Goal: Task Accomplishment & Management: Use online tool/utility

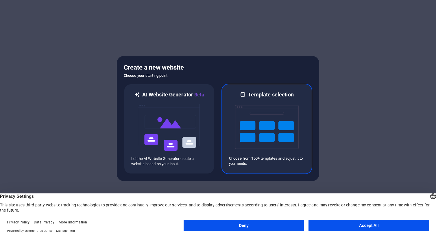
click at [274, 136] on img at bounding box center [267, 127] width 64 height 58
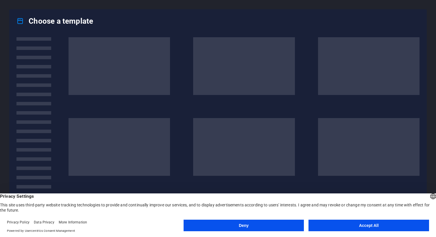
click at [362, 223] on button "Accept All" at bounding box center [369, 226] width 121 height 12
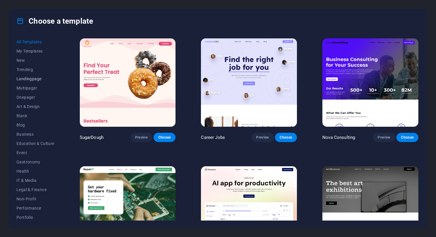
click at [25, 77] on span "Landingpage" at bounding box center [35, 79] width 38 height 5
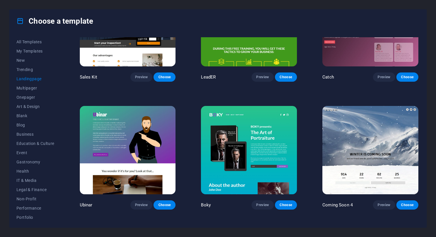
scroll to position [938, 0]
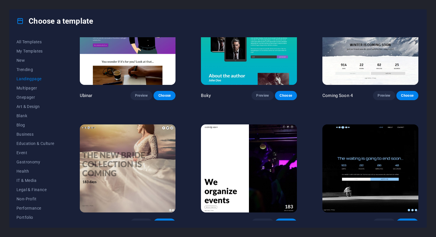
click at [130, 165] on img at bounding box center [128, 169] width 96 height 89
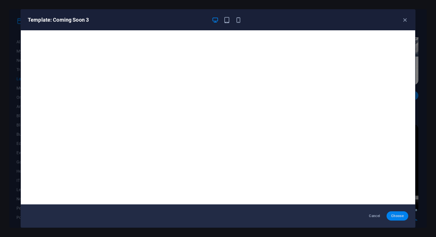
click at [394, 217] on span "Choose" at bounding box center [397, 216] width 12 height 5
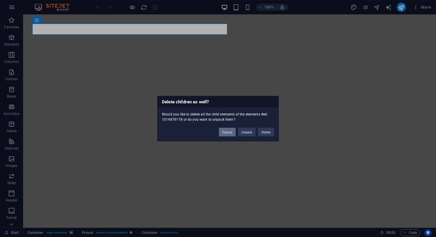
click at [232, 131] on button "Cancel" at bounding box center [227, 132] width 17 height 9
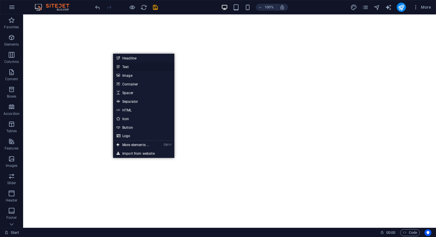
click at [121, 67] on link "Text" at bounding box center [143, 66] width 61 height 9
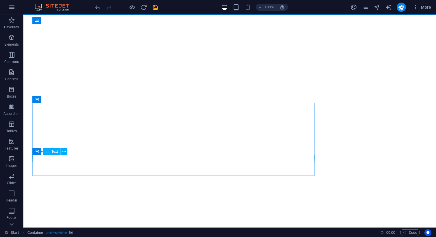
click at [52, 154] on div "Text" at bounding box center [51, 151] width 17 height 7
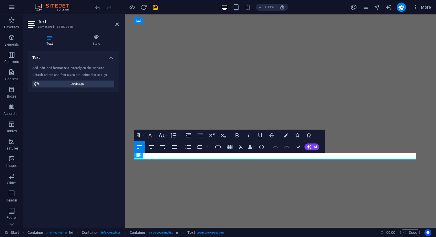
scroll to position [2, 0]
drag, startPoint x: 171, startPoint y: 157, endPoint x: 123, endPoint y: 152, distance: 48.8
click at [125, 152] on html "Skip to main content Drop content here or Add elements Paste clipboard COMING S…" at bounding box center [280, 212] width 311 height 396
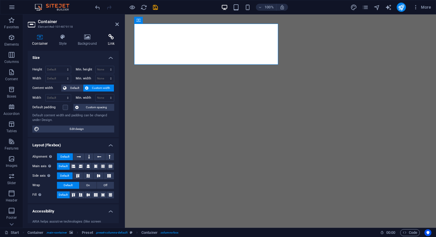
click at [113, 37] on icon at bounding box center [111, 37] width 15 height 6
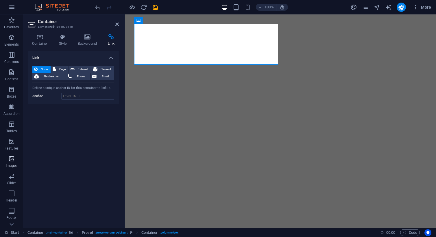
click at [13, 163] on span "Images" at bounding box center [11, 163] width 23 height 14
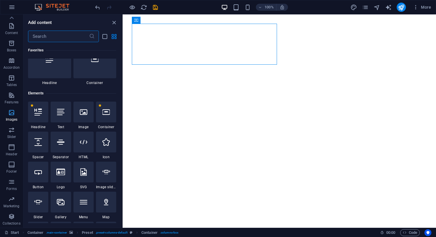
scroll to position [46, 0]
click at [15, 199] on icon "button" at bounding box center [11, 199] width 7 height 7
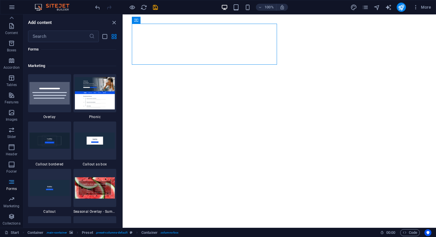
scroll to position [4686, 0]
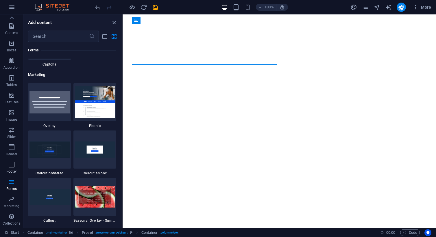
click at [12, 161] on button "Footer" at bounding box center [11, 167] width 23 height 17
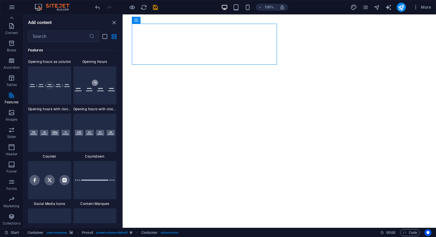
scroll to position [2531, 0]
click at [51, 190] on div at bounding box center [49, 181] width 43 height 38
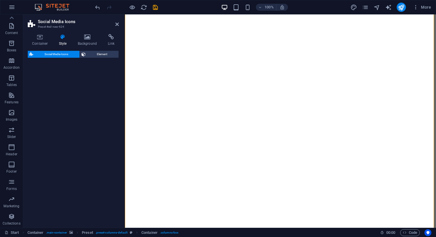
scroll to position [711, 0]
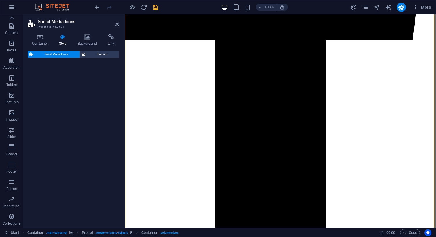
select select "rem"
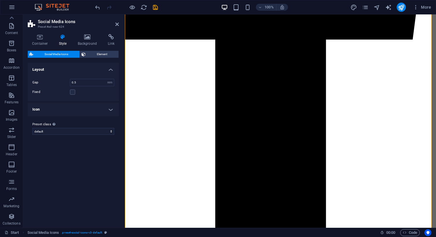
scroll to position [0, 0]
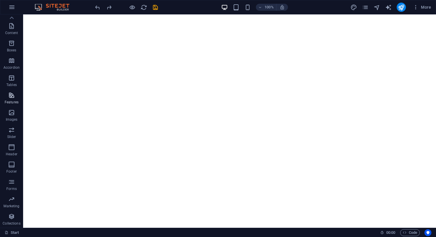
click at [9, 90] on button "Features" at bounding box center [11, 98] width 23 height 17
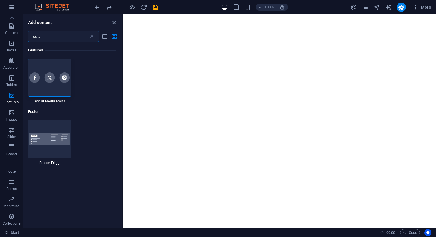
type input "soc"
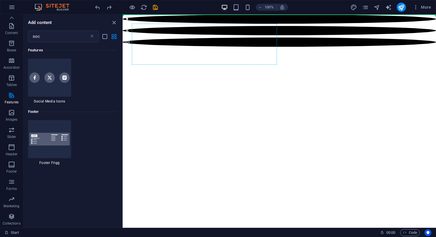
select select "rem"
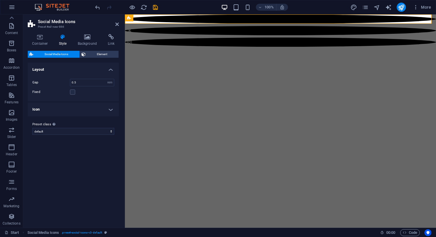
click at [67, 57] on span "Social Media Icons" at bounding box center [56, 54] width 43 height 7
click at [73, 112] on h4 "Icon" at bounding box center [73, 110] width 91 height 14
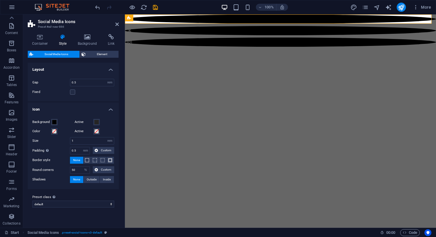
click at [101, 58] on div "Social Media Icons Element Layout How this element expands within the layout (F…" at bounding box center [73, 137] width 91 height 173
click at [102, 56] on span "Element" at bounding box center [102, 54] width 30 height 7
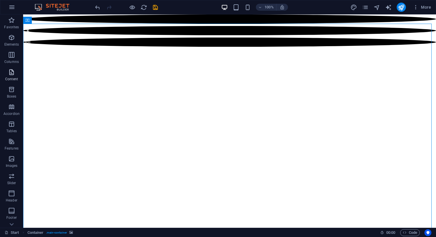
click at [10, 73] on icon "button" at bounding box center [11, 72] width 7 height 7
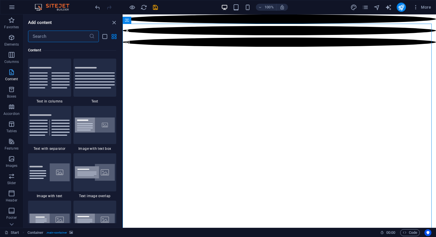
scroll to position [46, 0]
click at [15, 186] on span "Forms" at bounding box center [11, 186] width 23 height 14
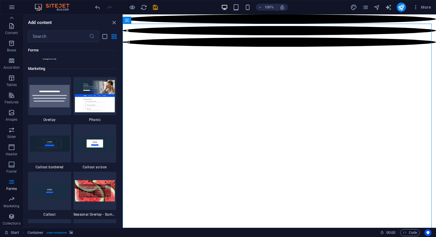
scroll to position [4704, 0]
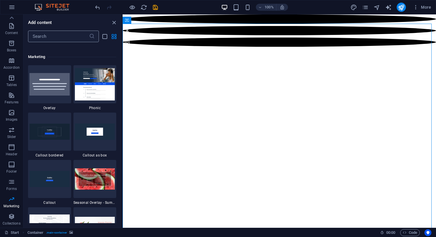
click at [54, 40] on input "text" at bounding box center [58, 37] width 61 height 12
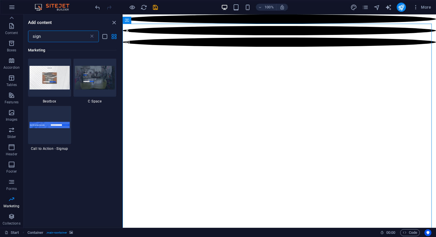
scroll to position [210, 0]
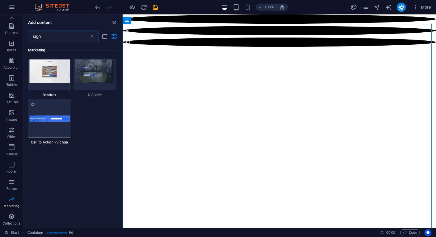
type input "sign"
click at [56, 134] on div at bounding box center [49, 119] width 43 height 38
select select "rem"
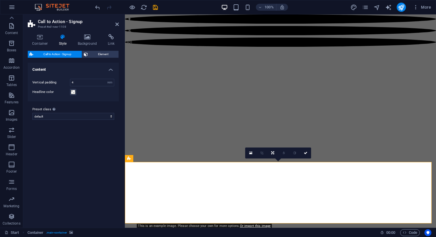
scroll to position [75, 0]
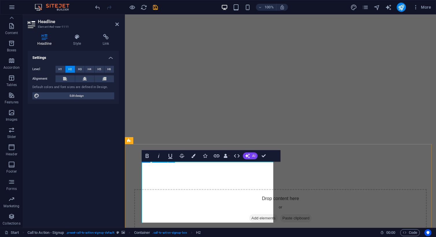
scroll to position [93, 0]
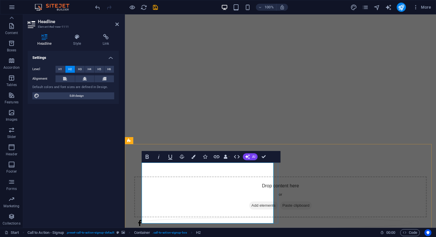
scroll to position [0, 0]
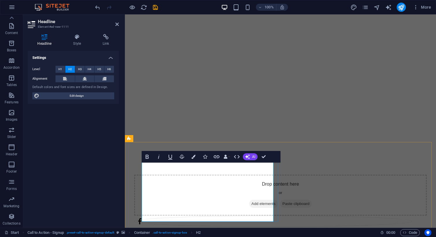
scroll to position [100, 0]
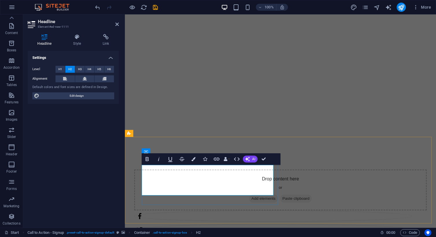
drag, startPoint x: 243, startPoint y: 189, endPoint x: 144, endPoint y: 166, distance: 101.4
click at [149, 160] on icon "button" at bounding box center [147, 159] width 7 height 7
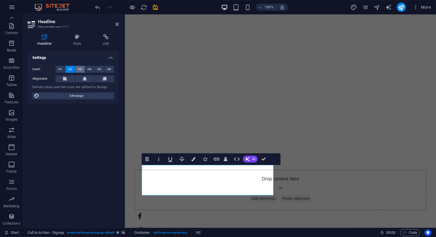
click at [83, 68] on button "H3" at bounding box center [80, 69] width 10 height 7
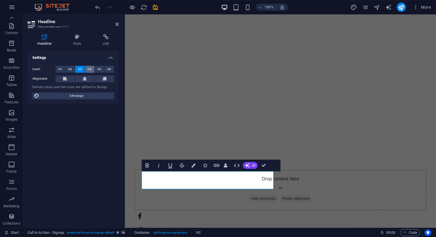
click at [90, 67] on span "H4" at bounding box center [90, 69] width 4 height 7
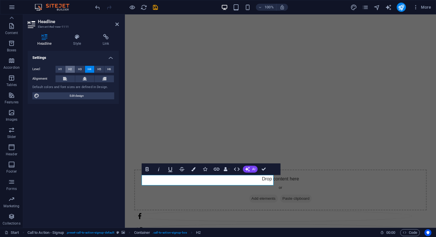
click at [69, 69] on span "H2" at bounding box center [70, 69] width 4 height 7
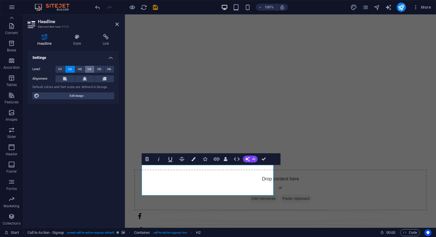
click at [90, 68] on span "H4" at bounding box center [90, 69] width 4 height 7
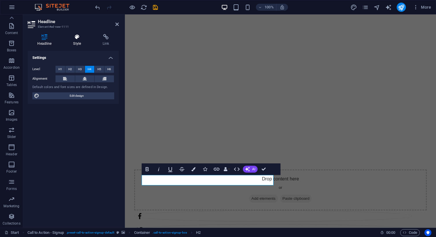
click at [72, 36] on icon at bounding box center [77, 37] width 27 height 6
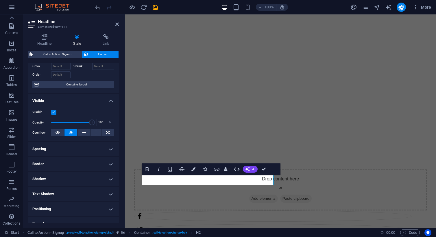
scroll to position [0, 0]
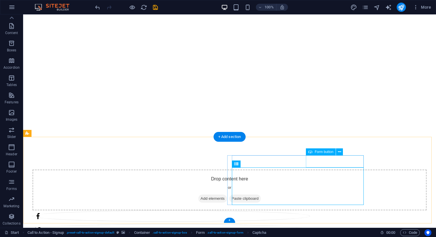
click at [323, 155] on div "Form button" at bounding box center [321, 152] width 30 height 7
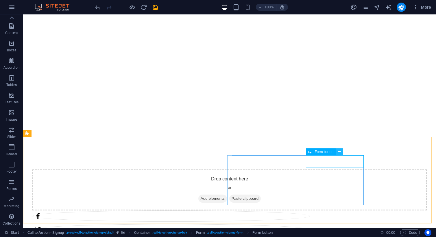
click at [341, 153] on icon at bounding box center [339, 152] width 3 height 6
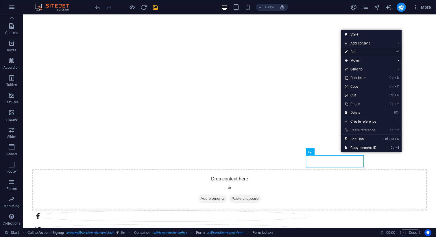
click at [357, 54] on link "⏎ Edit" at bounding box center [360, 52] width 39 height 9
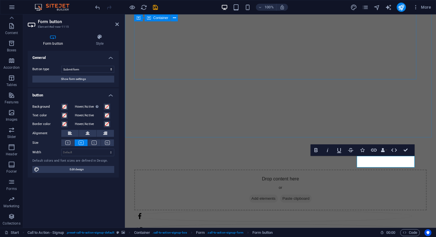
scroll to position [100, 0]
type button "Get my discount"
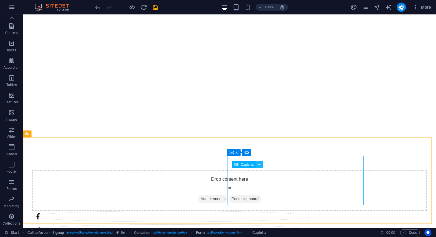
click at [262, 165] on button at bounding box center [259, 164] width 7 height 7
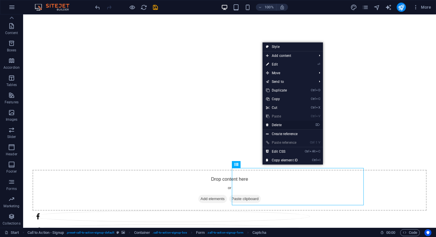
click at [280, 127] on link "⌦ Delete" at bounding box center [282, 125] width 39 height 9
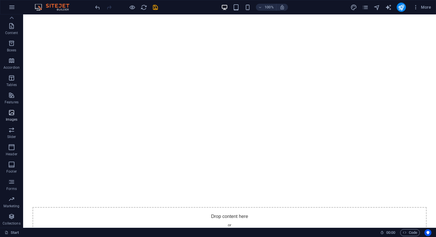
click at [13, 112] on icon "button" at bounding box center [11, 112] width 7 height 7
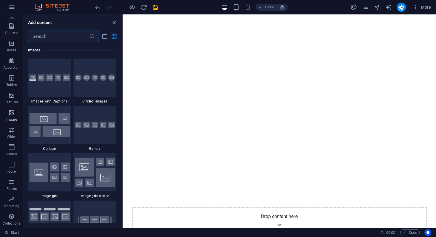
scroll to position [2933, 0]
click at [12, 25] on icon "button" at bounding box center [11, 26] width 7 height 7
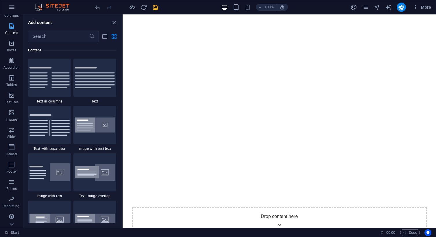
scroll to position [0, 0]
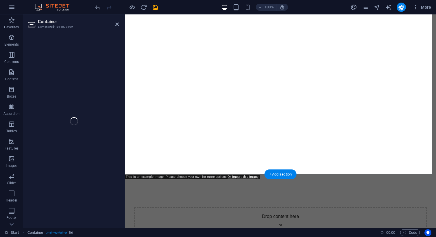
select select "vh"
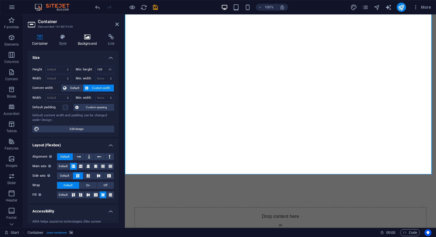
click at [87, 38] on icon at bounding box center [87, 37] width 28 height 6
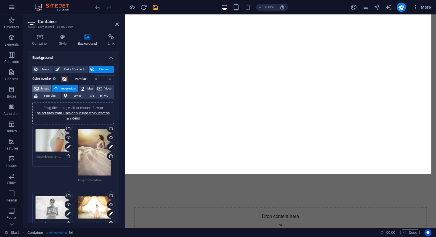
click at [41, 90] on span "Image" at bounding box center [44, 88] width 9 height 7
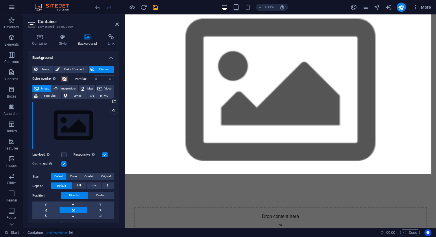
click at [81, 135] on div "Drag files here, click to choose files or select files from Files or our free s…" at bounding box center [73, 125] width 82 height 47
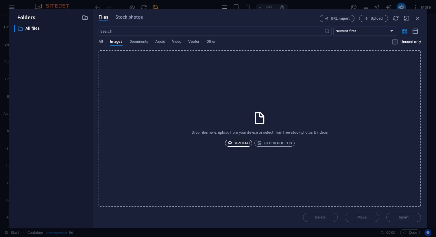
click at [241, 141] on span "Upload" at bounding box center [239, 143] width 22 height 7
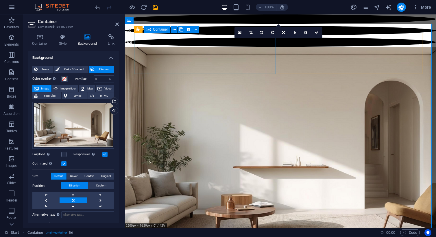
click at [189, 30] on icon at bounding box center [188, 30] width 3 height 6
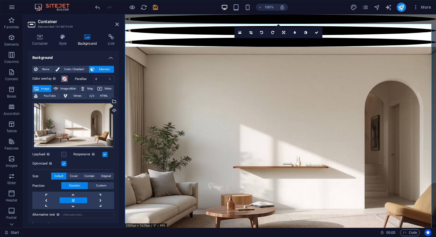
click at [64, 81] on span at bounding box center [64, 79] width 5 height 5
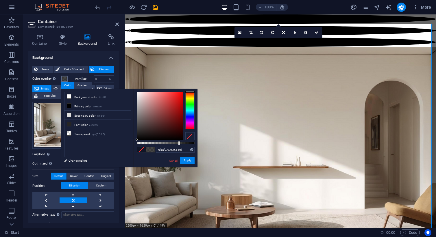
drag, startPoint x: 185, startPoint y: 144, endPoint x: 167, endPoint y: 144, distance: 17.9
click at [167, 144] on div at bounding box center [166, 143] width 58 height 2
click at [157, 141] on div "rgba(0, 0, 0, 0.516) Supported formats #0852ed rgb(8, 82, 237) rgba(8, 82, 237,…" at bounding box center [166, 170] width 64 height 162
type input "rgba(0, 0, 0, 0.416)"
click at [161, 143] on div at bounding box center [166, 143] width 58 height 2
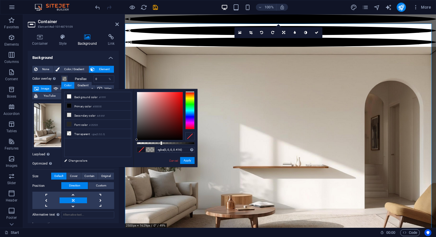
click at [161, 143] on div at bounding box center [161, 143] width 2 height 4
click at [161, 69] on figure at bounding box center [280, 154] width 311 height 214
click at [268, 84] on figure at bounding box center [280, 154] width 311 height 214
click at [188, 160] on button "Apply" at bounding box center [187, 160] width 14 height 7
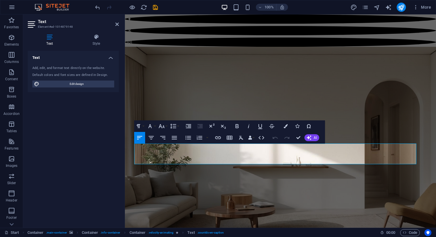
drag, startPoint x: 239, startPoint y: 161, endPoint x: 132, endPoint y: 134, distance: 110.4
click at [132, 134] on div "COMING SOON Solid Timber Floating Shelves Timber Vanities Made in [GEOGRAPHIC_D…" at bounding box center [280, 220] width 311 height 346
click at [98, 36] on icon at bounding box center [96, 37] width 45 height 6
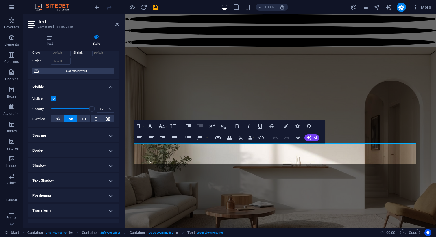
scroll to position [33, 0]
click at [288, 126] on button "Colors" at bounding box center [285, 127] width 11 height 12
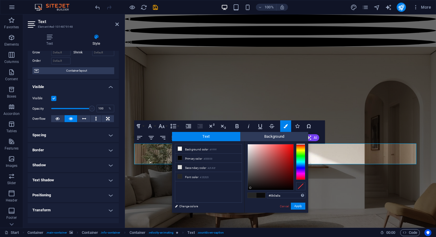
type input "#0b0b0b"
drag, startPoint x: 255, startPoint y: 184, endPoint x: 248, endPoint y: 188, distance: 8.6
click at [248, 188] on div at bounding box center [271, 168] width 46 height 46
click at [302, 206] on button "Apply" at bounding box center [298, 206] width 14 height 7
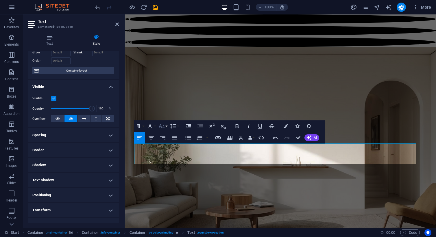
click at [168, 127] on button "Font Size" at bounding box center [162, 127] width 11 height 12
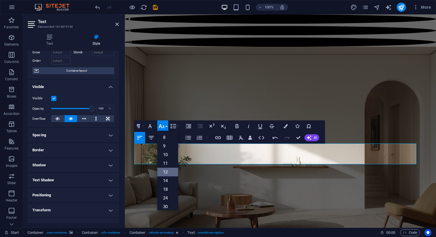
click at [171, 170] on link "12" at bounding box center [167, 172] width 21 height 9
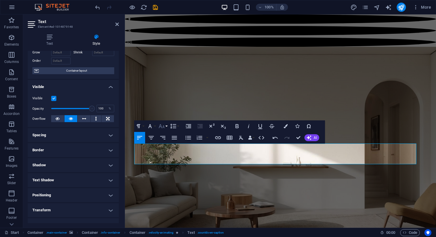
click at [162, 126] on icon "button" at bounding box center [161, 126] width 7 height 7
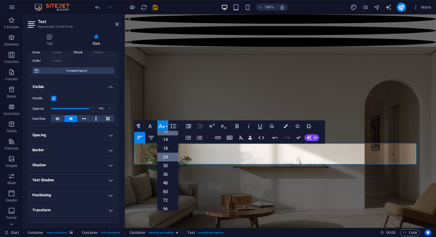
click at [168, 157] on link "24" at bounding box center [167, 157] width 21 height 9
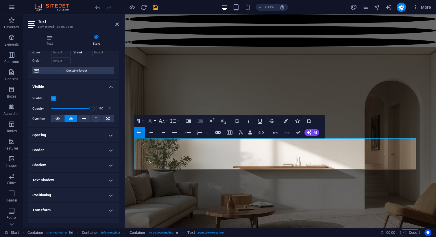
click at [153, 119] on icon "button" at bounding box center [150, 121] width 7 height 7
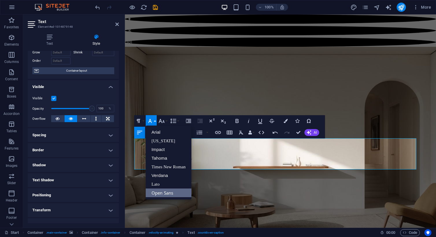
scroll to position [0, 0]
click at [168, 193] on link "Open Sans" at bounding box center [169, 193] width 46 height 9
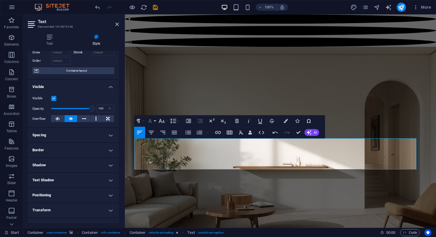
click at [153, 121] on icon "button" at bounding box center [150, 121] width 7 height 7
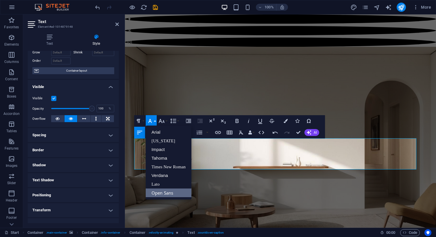
scroll to position [3, 0]
click at [153, 121] on icon "button" at bounding box center [150, 121] width 7 height 7
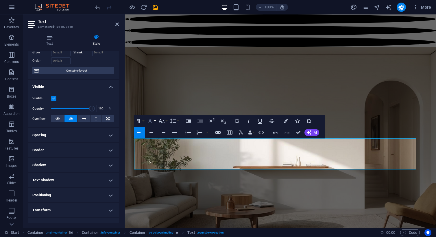
scroll to position [0, 0]
click at [153, 121] on icon "button" at bounding box center [150, 121] width 7 height 7
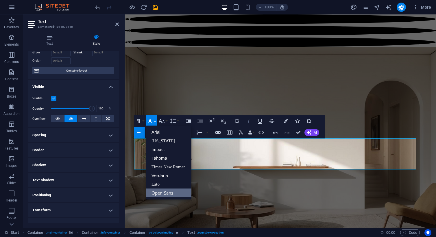
click at [247, 121] on icon "button" at bounding box center [248, 121] width 7 height 7
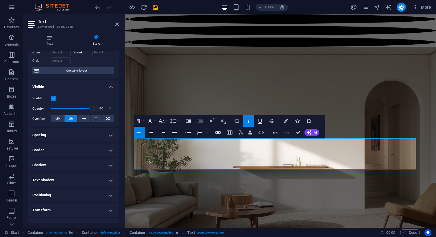
click at [247, 121] on icon "button" at bounding box center [248, 121] width 7 height 7
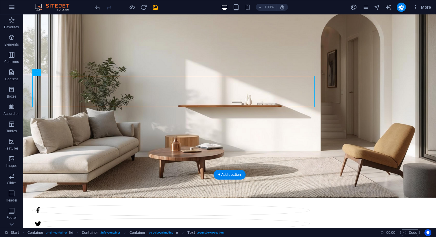
scroll to position [62, 0]
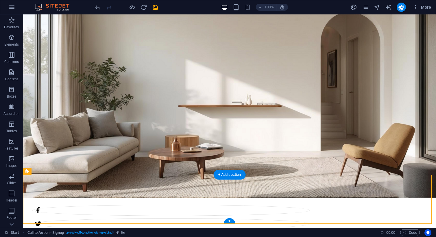
select select "rem"
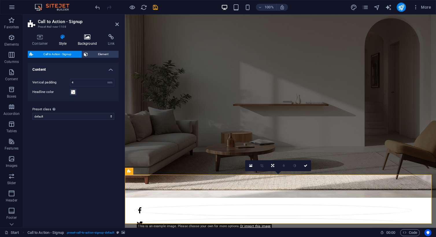
click at [84, 40] on icon at bounding box center [87, 37] width 28 height 6
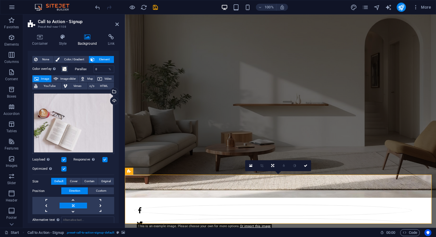
scroll to position [10, 0]
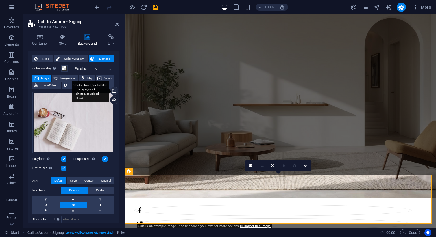
click at [113, 91] on div "Select files from the file manager, stock photos, or upload file(s)" at bounding box center [113, 91] width 9 height 9
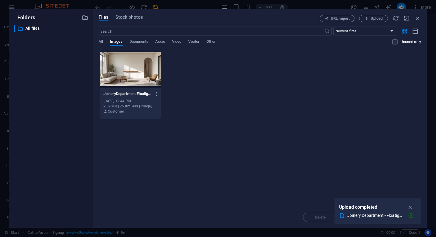
click at [120, 76] on div at bounding box center [130, 70] width 61 height 38
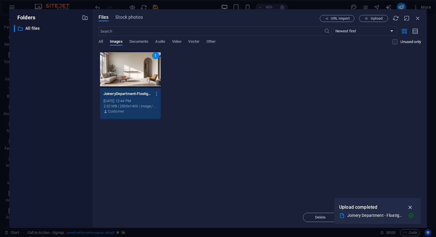
click at [410, 208] on icon "button" at bounding box center [410, 207] width 7 height 6
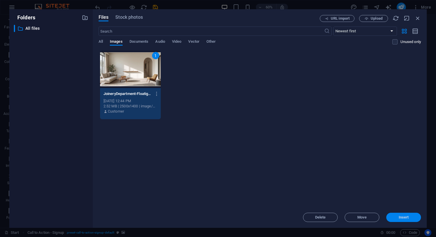
click at [401, 219] on span "Insert" at bounding box center [404, 217] width 10 height 3
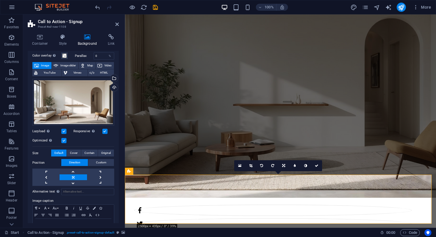
scroll to position [0, 0]
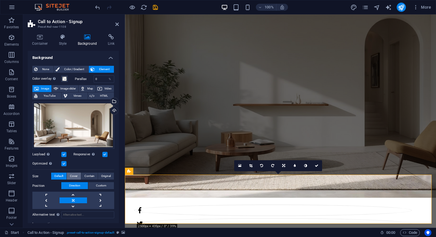
click at [75, 175] on span "Cover" at bounding box center [74, 176] width 8 height 7
click at [89, 176] on span "Contain" at bounding box center [89, 176] width 10 height 7
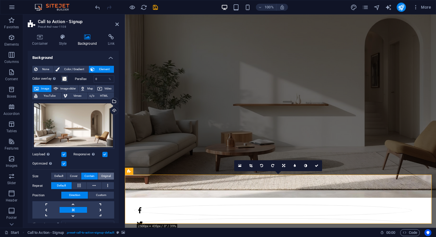
click at [108, 176] on span "Original" at bounding box center [106, 176] width 10 height 7
click at [62, 175] on span "Default" at bounding box center [58, 176] width 9 height 7
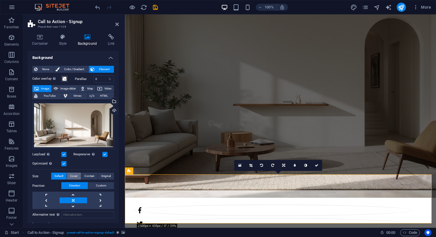
click at [76, 174] on span "Cover" at bounding box center [74, 176] width 8 height 7
click at [89, 176] on span "Contain" at bounding box center [89, 176] width 10 height 7
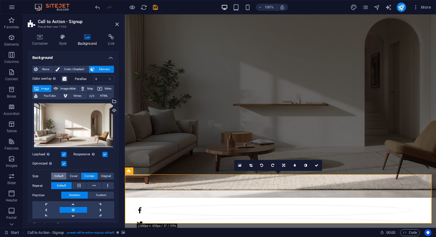
click at [59, 176] on span "Default" at bounding box center [58, 176] width 9 height 7
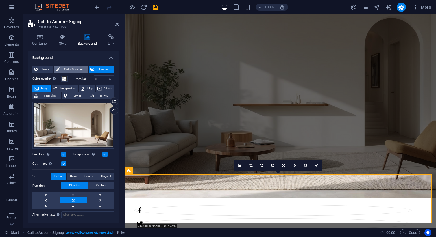
click at [65, 68] on span "Color / Gradient" at bounding box center [73, 69] width 25 height 7
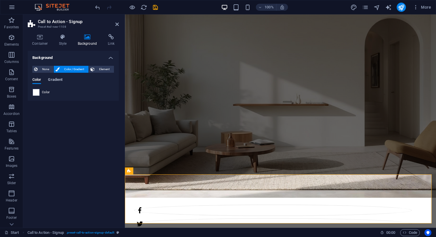
click at [55, 80] on span "Gradient" at bounding box center [55, 80] width 14 height 8
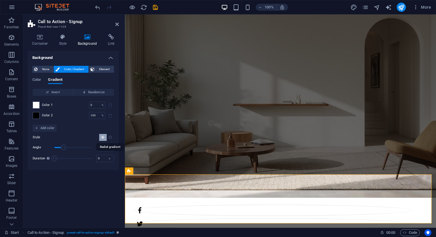
click at [109, 137] on icon "Radial gradient" at bounding box center [110, 138] width 4 height 4
click at [39, 115] on span at bounding box center [36, 116] width 6 height 6
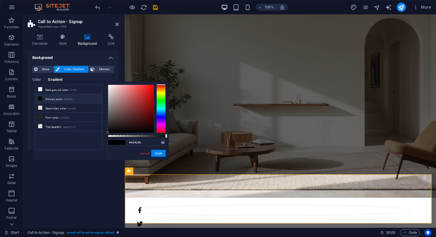
click at [109, 118] on div at bounding box center [131, 109] width 46 height 48
drag, startPoint x: 112, startPoint y: 110, endPoint x: 109, endPoint y: 104, distance: 5.8
click at [109, 104] on div at bounding box center [131, 109] width 46 height 48
drag, startPoint x: 108, startPoint y: 106, endPoint x: 111, endPoint y: 111, distance: 5.1
click at [111, 111] on div at bounding box center [131, 109] width 46 height 48
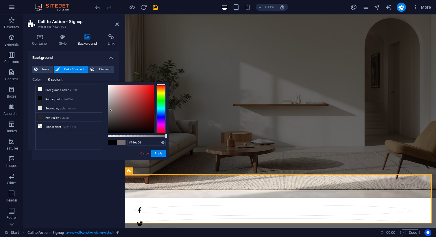
click at [111, 111] on div at bounding box center [111, 111] width 2 height 2
click at [58, 109] on li "Secondary color #dfdfdf" at bounding box center [69, 108] width 67 height 9
click at [60, 89] on li "Background color #ffffff" at bounding box center [69, 89] width 67 height 9
click at [58, 111] on li "Secondary color #dfdfdf" at bounding box center [69, 108] width 67 height 9
click at [113, 106] on div at bounding box center [131, 109] width 46 height 48
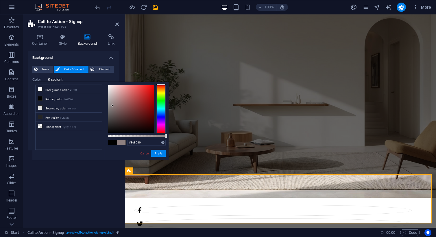
click at [73, 69] on span "Color / Gradient" at bounding box center [73, 69] width 25 height 7
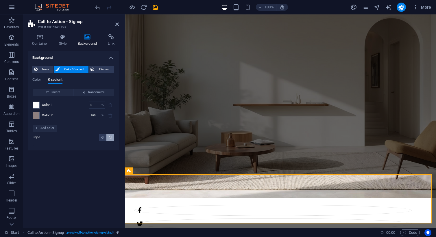
click at [47, 105] on span "Color 1" at bounding box center [47, 105] width 11 height 5
click at [40, 106] on div "Color 1 0 % ​" at bounding box center [73, 105] width 81 height 7
click at [36, 106] on span at bounding box center [36, 105] width 6 height 6
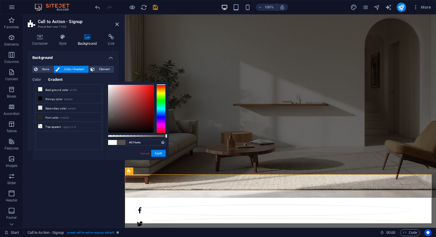
drag, startPoint x: 112, startPoint y: 93, endPoint x: 113, endPoint y: 117, distance: 23.2
click at [113, 117] on div at bounding box center [131, 109] width 46 height 48
type input "#564d4d"
click at [84, 143] on ul "Background color #ffffff Primary color #000000 Secondary color #dfdfdf Font col…" at bounding box center [68, 117] width 67 height 65
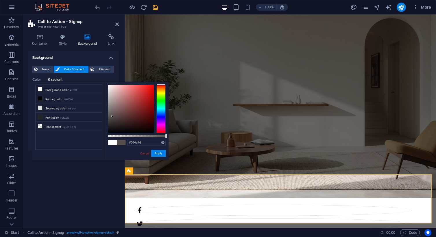
click at [158, 157] on div "Cancel Apply" at bounding box center [153, 153] width 26 height 7
click at [160, 152] on button "Apply" at bounding box center [158, 153] width 14 height 7
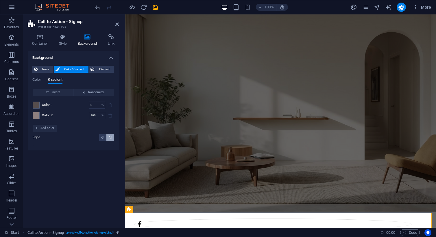
scroll to position [51, 0]
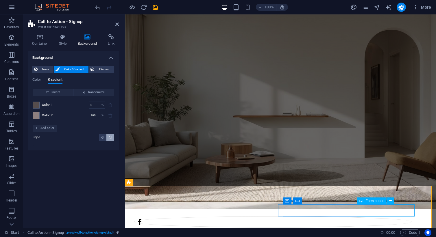
click at [391, 202] on icon at bounding box center [390, 201] width 3 height 6
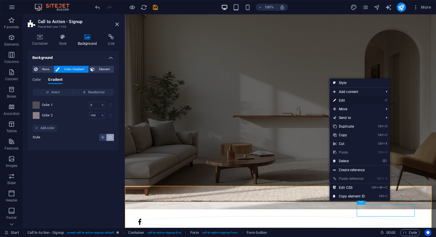
click at [351, 98] on link "⏎ Edit" at bounding box center [349, 100] width 39 height 9
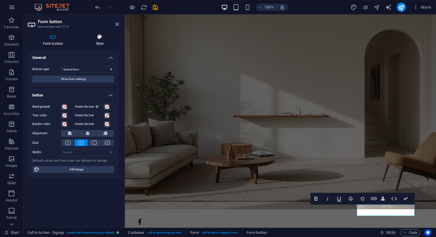
click at [106, 42] on h4 "Style" at bounding box center [100, 40] width 38 height 12
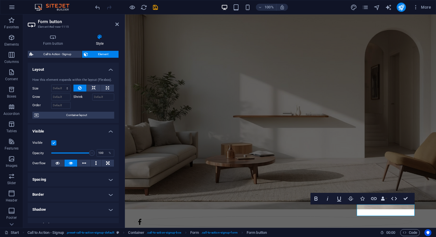
type input "52"
click at [72, 155] on span at bounding box center [71, 153] width 41 height 9
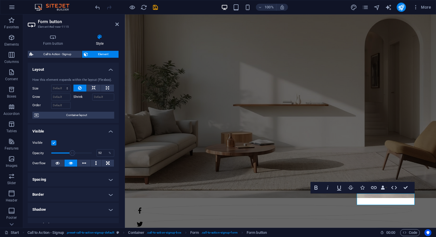
scroll to position [62, 0]
click at [289, 123] on figure at bounding box center [280, 92] width 311 height 214
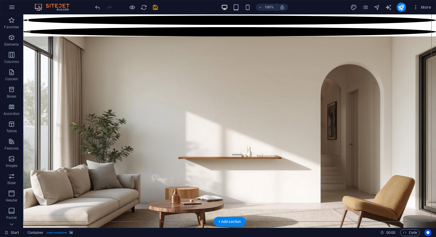
scroll to position [5, 0]
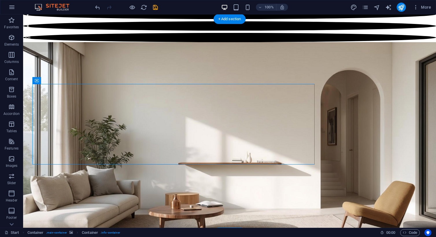
click at [334, 93] on figure at bounding box center [229, 149] width 413 height 214
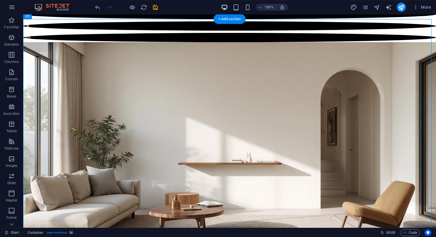
click at [365, 85] on figure at bounding box center [229, 149] width 413 height 214
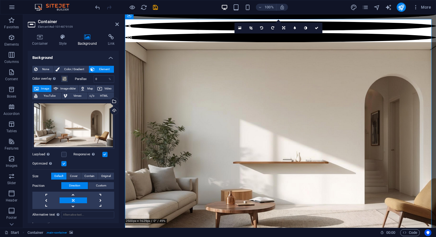
click at [217, 48] on figure at bounding box center [280, 149] width 311 height 214
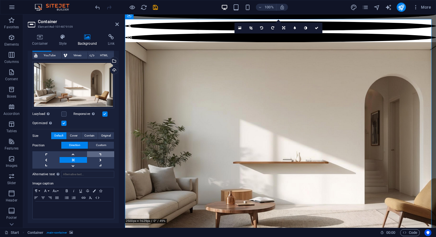
scroll to position [0, 0]
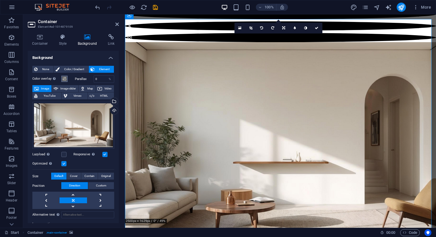
click at [64, 80] on span at bounding box center [64, 79] width 5 height 5
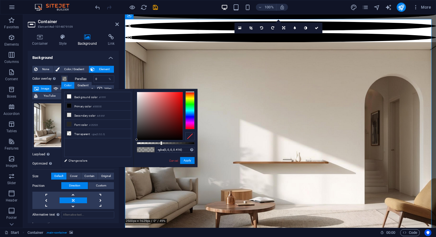
click at [145, 142] on div "rgba(0, 0, 0, 0.416) Supported formats #0852ed rgb(8, 82, 237) rgba(8, 82, 237,…" at bounding box center [166, 170] width 64 height 162
click at [149, 145] on div "rgba(0, 0, 0, 0.416) Supported formats #0852ed rgb(8, 82, 237) rgba(8, 82, 237,…" at bounding box center [166, 170] width 64 height 162
drag, startPoint x: 161, startPoint y: 144, endPoint x: 127, endPoint y: 141, distance: 34.2
click at [127, 141] on div "less Background color #ffffff Primary color #000000 Secondary color #dfdfdf Fon…" at bounding box center [129, 128] width 136 height 78
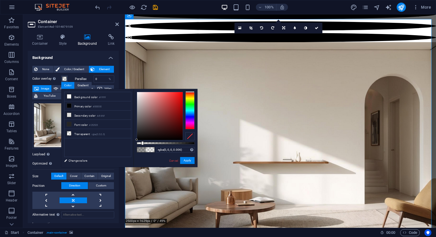
type input "rgba(0, 0, 0, 0)"
drag, startPoint x: 137, startPoint y: 143, endPoint x: 132, endPoint y: 141, distance: 5.6
click at [132, 141] on div "less Background color #ffffff Primary color #000000 Secondary color #dfdfdf Fon…" at bounding box center [129, 128] width 136 height 78
click at [186, 158] on button "Apply" at bounding box center [187, 160] width 14 height 7
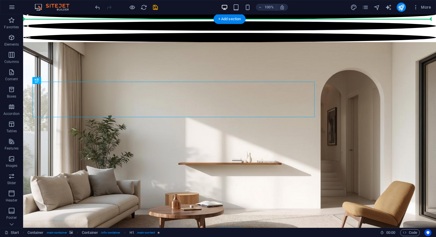
drag, startPoint x: 102, startPoint y: 95, endPoint x: 204, endPoint y: 75, distance: 103.6
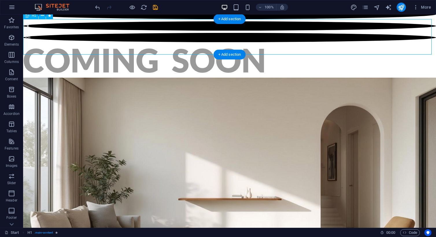
scroll to position [1, 0]
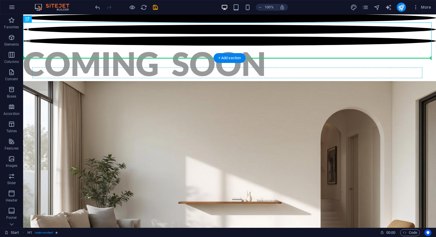
drag, startPoint x: 180, startPoint y: 35, endPoint x: 181, endPoint y: 69, distance: 34.1
drag, startPoint x: 181, startPoint y: 47, endPoint x: 182, endPoint y: 91, distance: 44.0
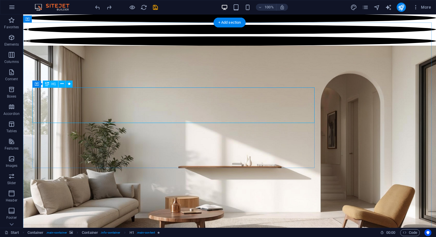
drag, startPoint x: 184, startPoint y: 100, endPoint x: 181, endPoint y: 109, distance: 9.1
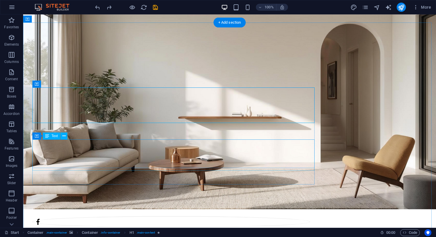
scroll to position [62, 0]
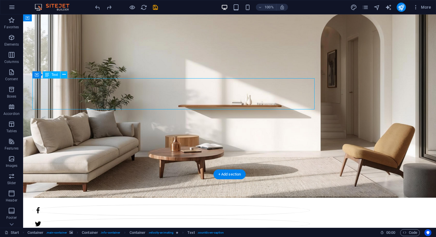
click at [64, 75] on icon at bounding box center [63, 75] width 3 height 6
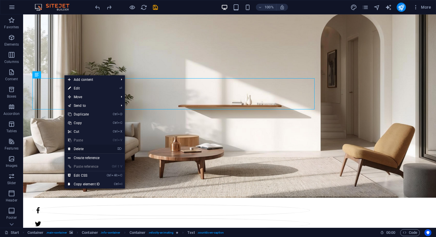
click at [82, 150] on link "⌦ Delete" at bounding box center [83, 149] width 39 height 9
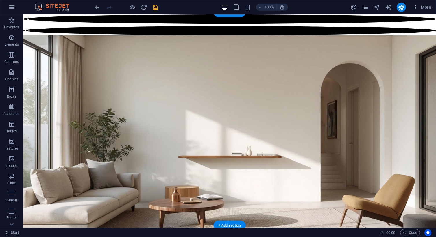
scroll to position [0, 0]
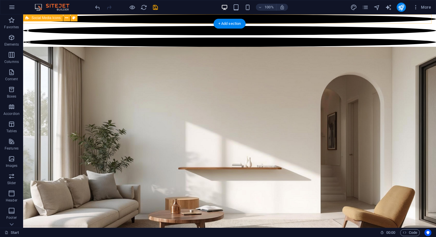
click at [183, 23] on div at bounding box center [229, 30] width 413 height 32
click at [193, 18] on div at bounding box center [229, 30] width 413 height 32
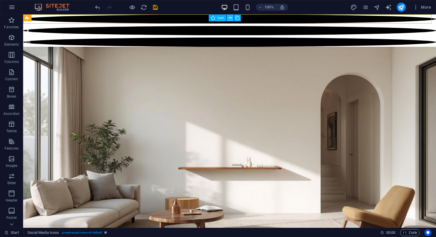
click at [230, 20] on icon at bounding box center [230, 18] width 3 height 6
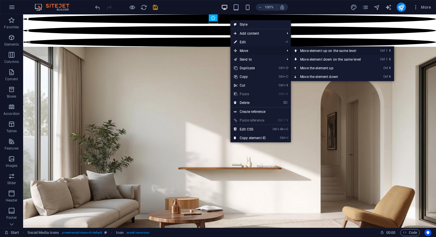
click at [304, 52] on link "Ctrl ⇧ ⬆ Move element up on the same level" at bounding box center [332, 51] width 82 height 9
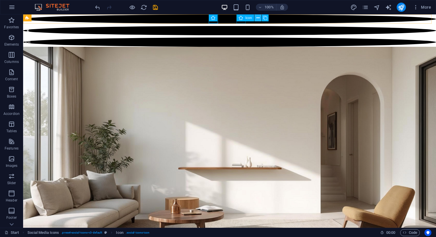
click at [259, 19] on icon at bounding box center [258, 18] width 3 height 6
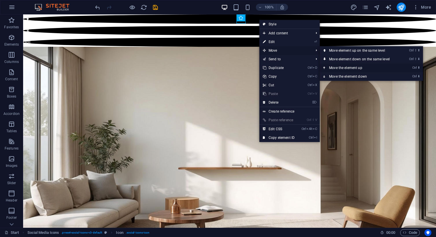
click at [355, 67] on link "Ctrl ⬆ Move the element up" at bounding box center [361, 68] width 82 height 9
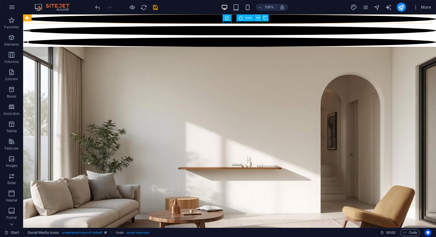
click at [259, 19] on icon at bounding box center [258, 18] width 3 height 6
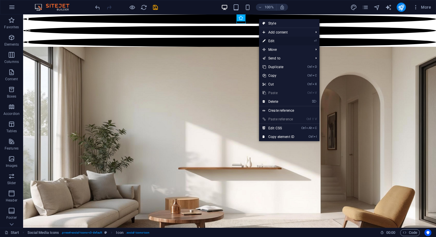
click at [294, 41] on link "⏎ Edit" at bounding box center [278, 41] width 39 height 9
select select "xMidYMid"
select select "px"
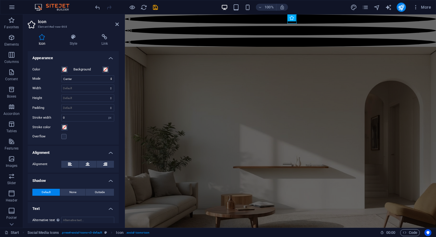
scroll to position [130, 0]
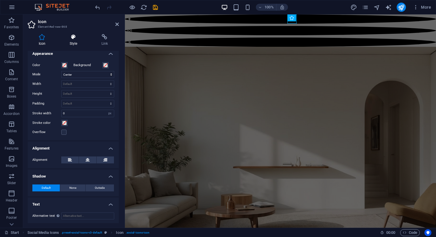
click at [74, 37] on icon at bounding box center [74, 37] width 30 height 6
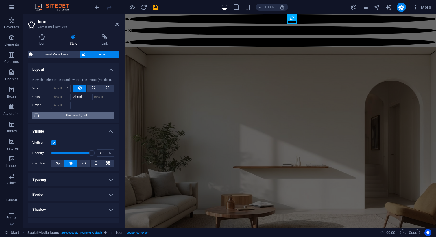
click at [78, 115] on span "Container layout" at bounding box center [76, 115] width 72 height 7
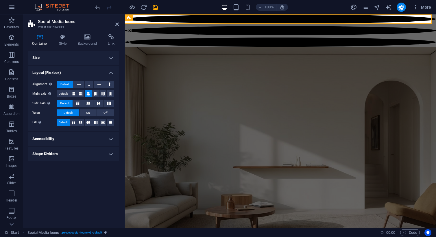
click at [70, 140] on h4 "Accessibility" at bounding box center [73, 139] width 91 height 14
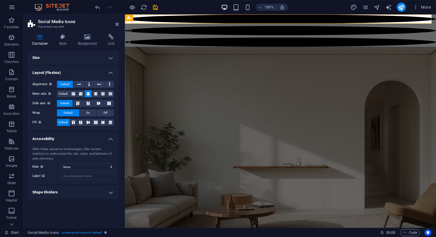
click at [70, 140] on h4 "Accessibility" at bounding box center [73, 137] width 91 height 10
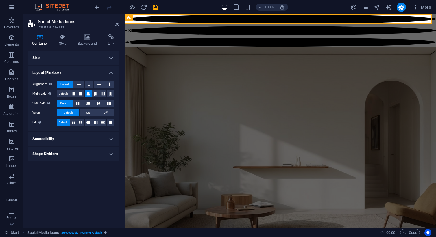
click at [77, 54] on h4 "Size" at bounding box center [73, 58] width 91 height 14
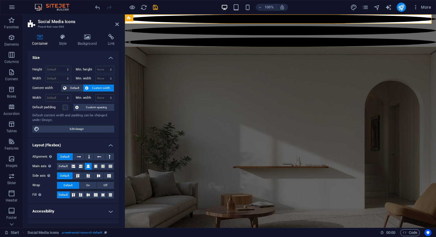
click at [77, 54] on h4 "Size" at bounding box center [73, 56] width 91 height 10
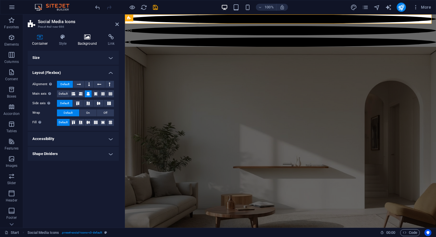
click at [87, 40] on h4 "Background" at bounding box center [88, 40] width 30 height 12
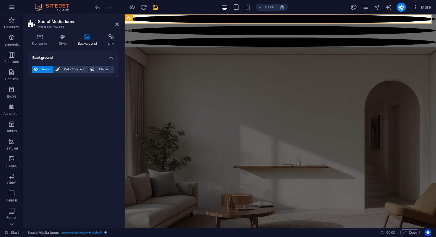
click at [43, 70] on span "None" at bounding box center [45, 69] width 12 height 7
click at [58, 36] on icon at bounding box center [63, 37] width 16 height 6
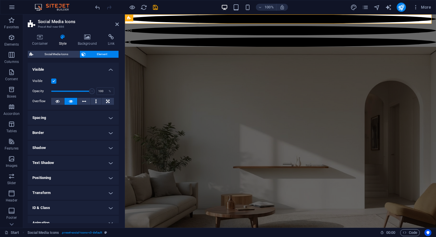
click at [77, 117] on h4 "Spacing" at bounding box center [73, 118] width 91 height 14
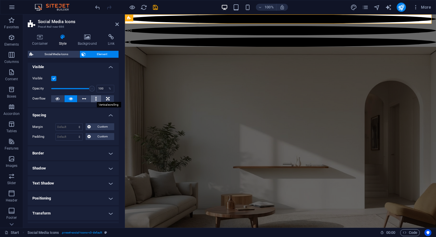
scroll to position [0, 0]
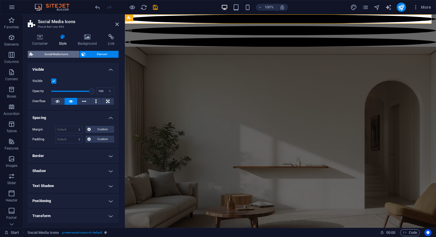
click at [69, 55] on span "Social Media Icons" at bounding box center [56, 54] width 43 height 7
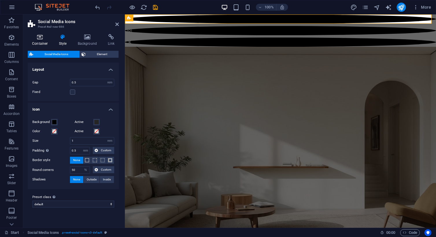
click at [47, 40] on h4 "Container" at bounding box center [41, 40] width 27 height 12
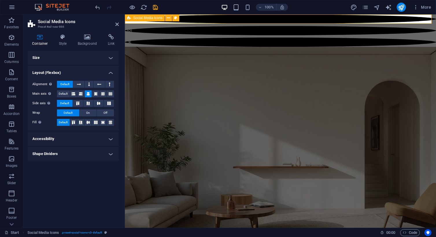
click at [200, 20] on div at bounding box center [280, 30] width 311 height 32
click at [276, 21] on icon at bounding box center [278, 17] width 4 height 7
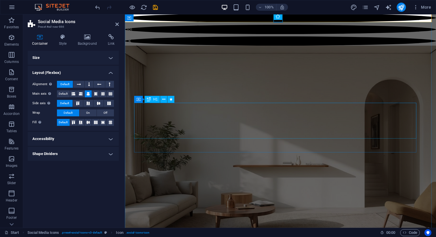
scroll to position [1, 0]
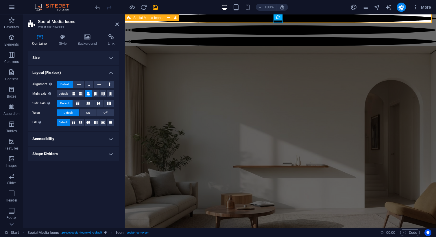
click at [348, 19] on div at bounding box center [280, 30] width 311 height 32
click at [165, 18] on button at bounding box center [168, 17] width 7 height 7
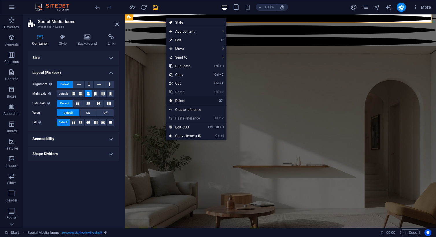
click at [182, 104] on link "⌦ Delete" at bounding box center [185, 101] width 39 height 9
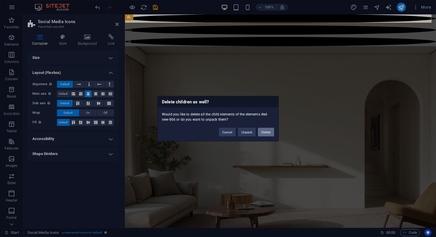
click at [267, 134] on button "Delete" at bounding box center [266, 132] width 16 height 9
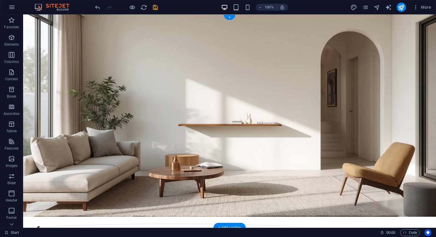
scroll to position [0, 0]
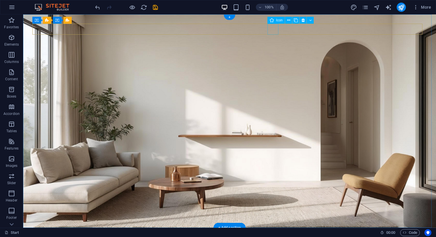
click at [273, 235] on figure at bounding box center [171, 240] width 278 height 11
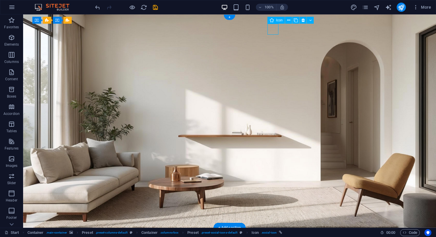
click at [272, 235] on figure at bounding box center [171, 240] width 278 height 11
select select "xMidYMid"
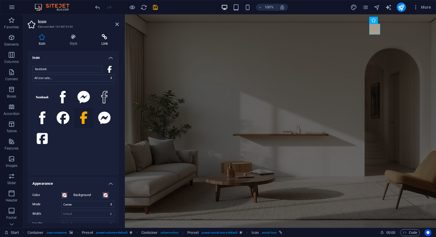
click at [107, 36] on icon at bounding box center [105, 37] width 28 height 6
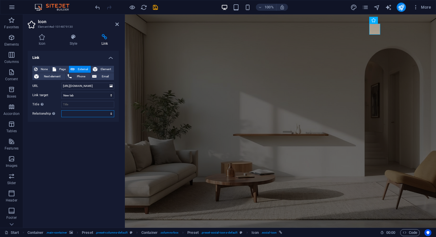
click at [74, 111] on select "alternate author bookmark external help license next nofollow noreferrer noopen…" at bounding box center [87, 113] width 53 height 7
select select "external"
click at [61, 110] on select "alternate author bookmark external help license next nofollow noreferrer noopen…" at bounding box center [87, 113] width 53 height 7
click at [79, 108] on input "Title Additional link description, should not be the same as the link text. The…" at bounding box center [87, 104] width 53 height 7
click at [102, 87] on input "[URL][DOMAIN_NAME]" at bounding box center [87, 86] width 53 height 7
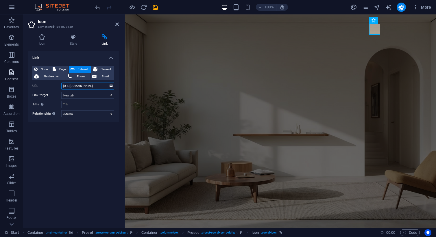
drag, startPoint x: 82, startPoint y: 83, endPoint x: 9, endPoint y: 78, distance: 73.1
click at [9, 78] on section "Favorites Elements Columns Content Boxes Accordion Tables Features Images Slide…" at bounding box center [218, 121] width 436 height 214
paste input "JoineryDept/"
type input "[URL][DOMAIN_NAME]"
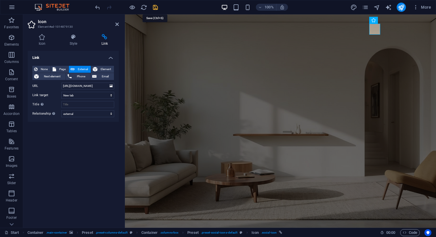
click at [157, 8] on icon "save" at bounding box center [155, 7] width 7 height 7
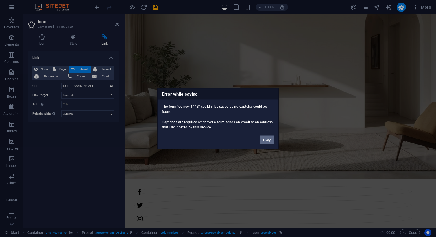
click at [267, 139] on button "Okay" at bounding box center [267, 140] width 14 height 9
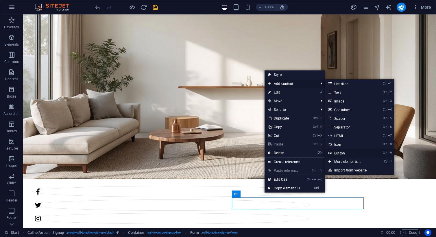
click at [346, 156] on link "Ctrl 9 Button" at bounding box center [349, 153] width 48 height 9
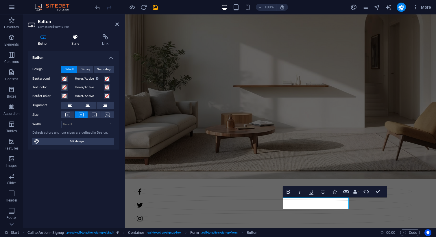
click at [77, 40] on icon at bounding box center [75, 37] width 28 height 6
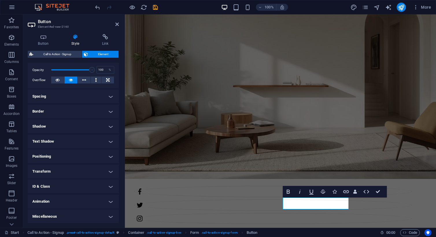
scroll to position [0, 0]
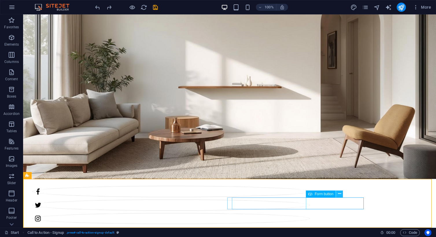
click at [339, 194] on icon at bounding box center [339, 194] width 3 height 6
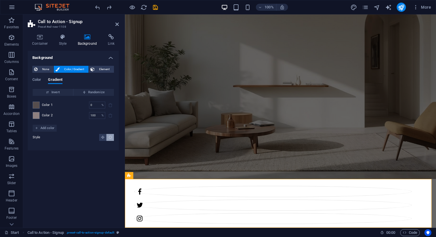
drag, startPoint x: 242, startPoint y: 40, endPoint x: 180, endPoint y: 188, distance: 160.5
click at [170, 176] on figure at bounding box center [280, 73] width 311 height 214
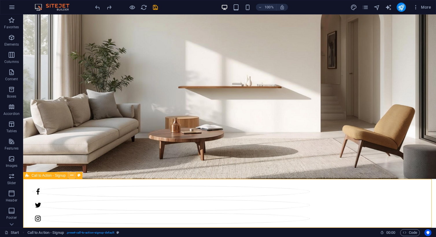
click at [72, 175] on icon at bounding box center [71, 176] width 3 height 6
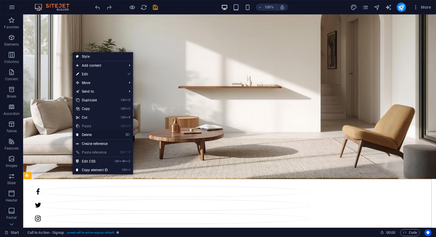
click at [89, 135] on link "⌦ Delete" at bounding box center [92, 135] width 39 height 9
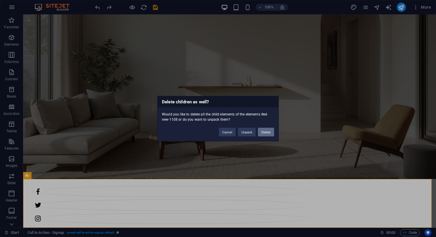
click at [266, 132] on button "Delete" at bounding box center [266, 132] width 16 height 9
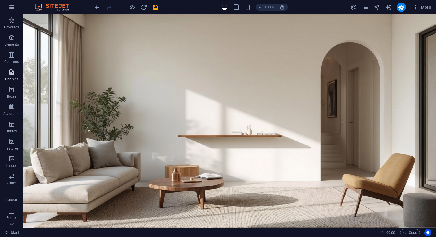
click at [9, 70] on icon "button" at bounding box center [11, 72] width 7 height 7
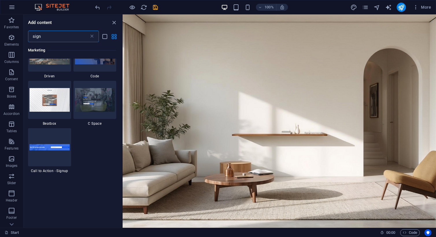
scroll to position [180, 0]
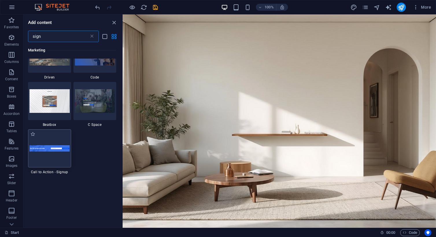
type input "sign"
click at [59, 161] on div at bounding box center [49, 149] width 43 height 38
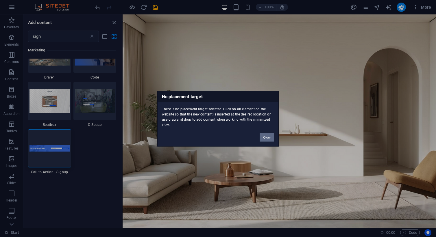
click at [266, 137] on button "Okay" at bounding box center [267, 137] width 14 height 9
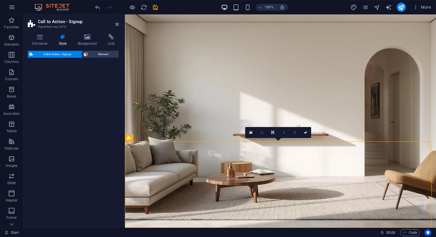
scroll to position [86, 0]
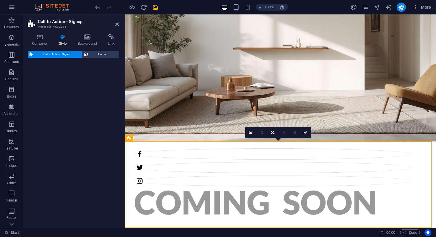
select select "rem"
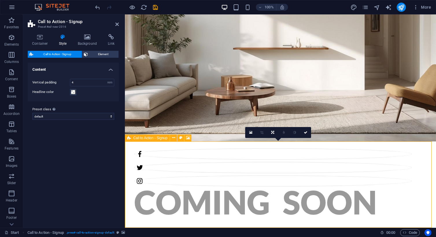
click at [128, 137] on icon at bounding box center [129, 138] width 4 height 7
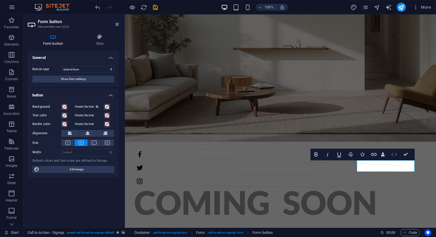
type button "Get my discount"
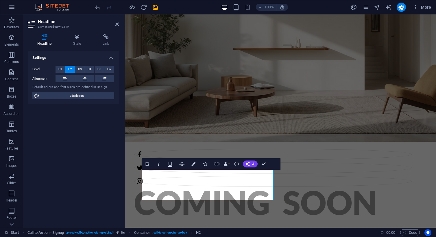
drag, startPoint x: 200, startPoint y: 189, endPoint x: 134, endPoint y: 173, distance: 67.9
click at [89, 70] on span "H4" at bounding box center [90, 69] width 4 height 7
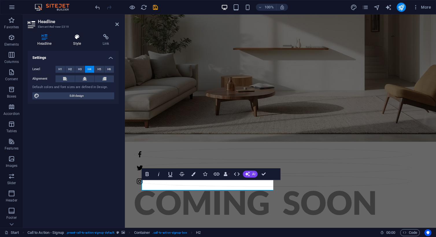
click at [75, 43] on h4 "Style" at bounding box center [79, 40] width 30 height 12
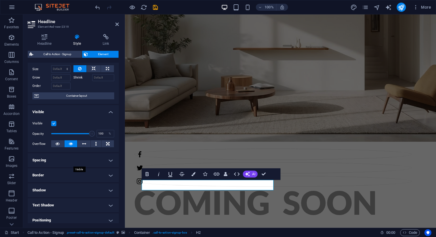
scroll to position [0, 0]
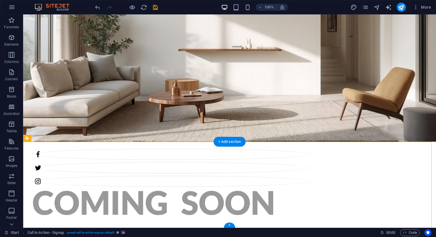
click at [11, 159] on icon "button" at bounding box center [11, 159] width 7 height 7
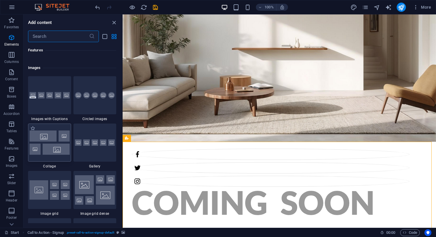
scroll to position [2933, 0]
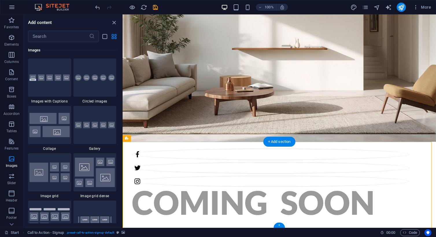
select select "rem"
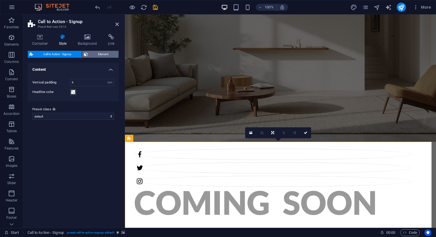
click at [100, 55] on span "Element" at bounding box center [103, 54] width 27 height 7
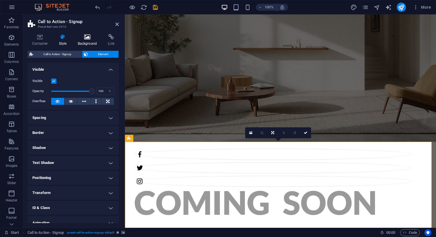
click at [83, 41] on h4 "Background" at bounding box center [88, 40] width 30 height 12
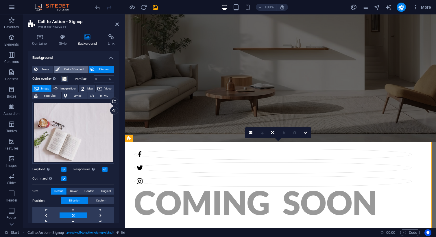
click at [62, 69] on span "Color / Gradient" at bounding box center [73, 69] width 25 height 7
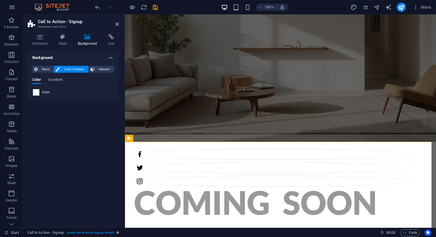
click at [37, 95] on span at bounding box center [36, 92] width 6 height 6
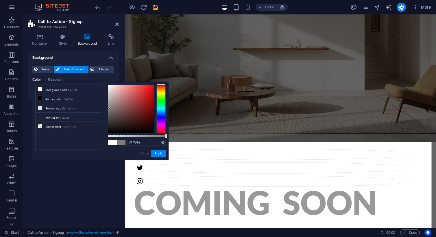
type input "#817c7c"
drag, startPoint x: 110, startPoint y: 120, endPoint x: 110, endPoint y: 108, distance: 11.6
click at [110, 108] on div at bounding box center [131, 109] width 46 height 48
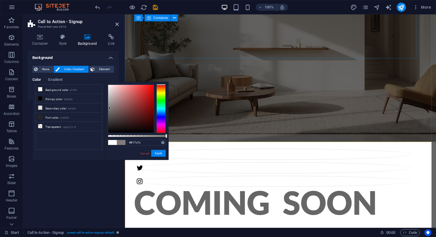
scroll to position [26, 0]
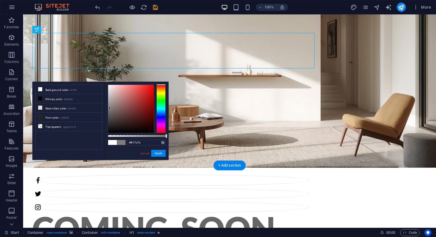
scroll to position [58, 0]
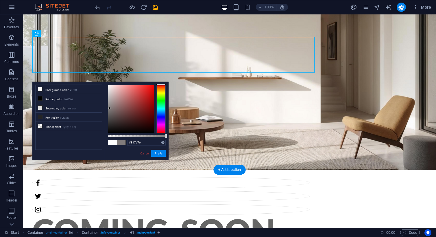
click at [261, 118] on figure at bounding box center [229, 64] width 413 height 214
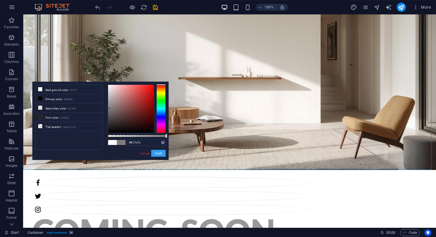
click at [158, 153] on button "Apply" at bounding box center [158, 153] width 14 height 7
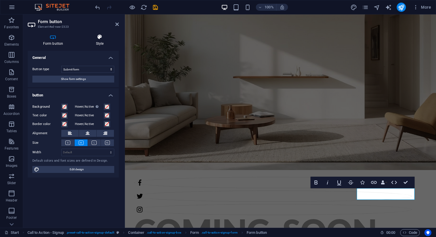
click at [96, 45] on h4 "Style" at bounding box center [100, 40] width 38 height 12
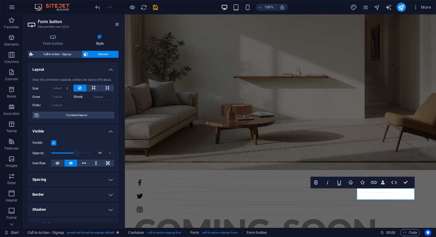
type input "44"
drag, startPoint x: 90, startPoint y: 154, endPoint x: 69, endPoint y: 151, distance: 21.7
click at [69, 151] on span at bounding box center [69, 153] width 6 height 6
click at [263, 117] on figure at bounding box center [280, 64] width 311 height 214
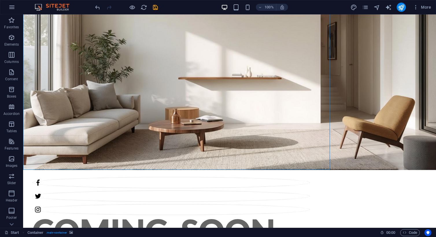
click at [263, 117] on figure at bounding box center [229, 64] width 413 height 214
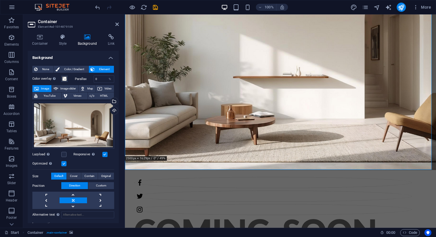
click at [263, 117] on figure at bounding box center [280, 64] width 311 height 214
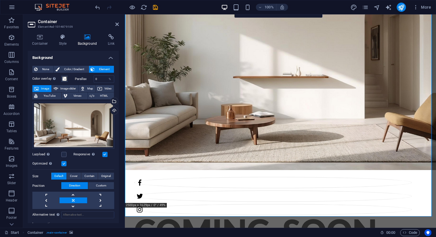
scroll to position [0, 0]
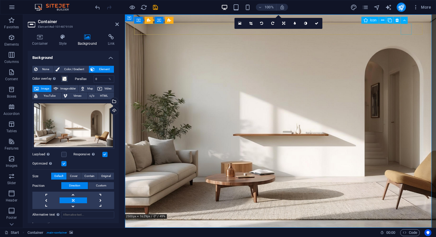
select select "xMidYMid"
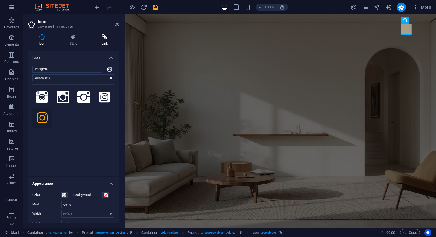
click at [105, 39] on icon at bounding box center [105, 37] width 28 height 6
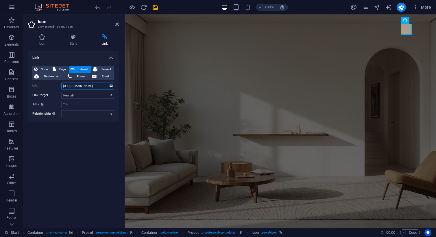
drag, startPoint x: 102, startPoint y: 87, endPoint x: 24, endPoint y: 80, distance: 78.4
click at [24, 80] on div "Icon Style Link Icon instagram All icon sets... IcoFont Ionicons FontAwesome Br…" at bounding box center [73, 129] width 100 height 199
paste input "joinerydept/"
type input "[URL][DOMAIN_NAME]"
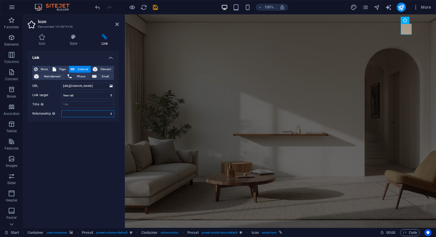
click at [76, 114] on select "alternate author bookmark external help license next nofollow noreferrer noopen…" at bounding box center [87, 113] width 53 height 7
click at [36, 158] on div "Link None Page External Element Next element Phone Email Page Start Legal notic…" at bounding box center [73, 137] width 91 height 173
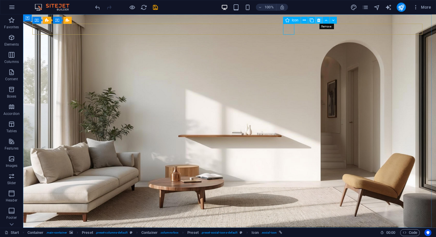
click at [320, 19] on icon at bounding box center [318, 20] width 3 height 6
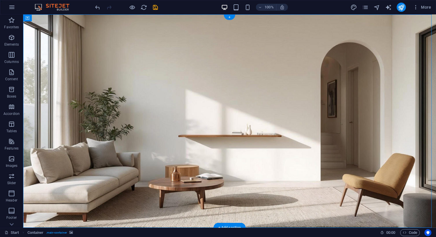
drag, startPoint x: 323, startPoint y: 34, endPoint x: 287, endPoint y: 28, distance: 37.0
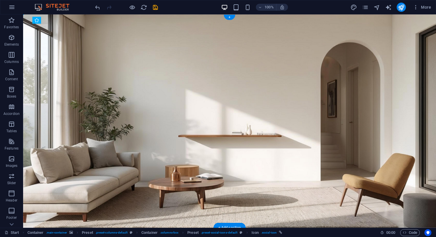
drag, startPoint x: 288, startPoint y: 29, endPoint x: 359, endPoint y: 28, distance: 70.9
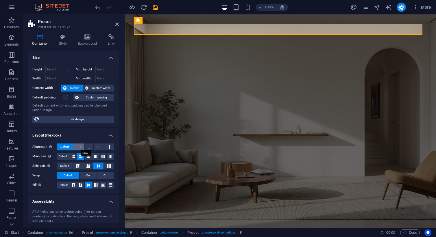
click at [83, 147] on button at bounding box center [78, 147] width 11 height 7
click at [82, 158] on icon at bounding box center [80, 156] width 3 height 7
click at [82, 186] on icon at bounding box center [80, 185] width 3 height 7
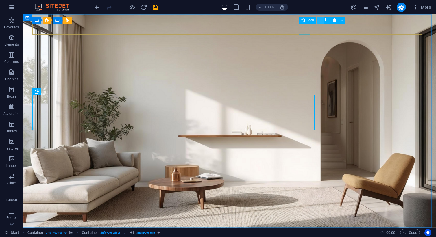
click at [321, 21] on icon at bounding box center [320, 20] width 3 height 6
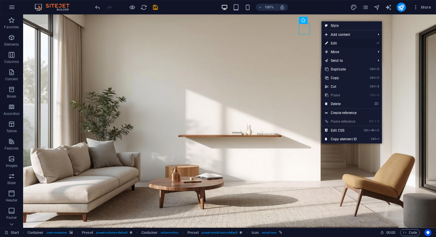
click at [335, 44] on link "⏎ Edit" at bounding box center [341, 43] width 39 height 9
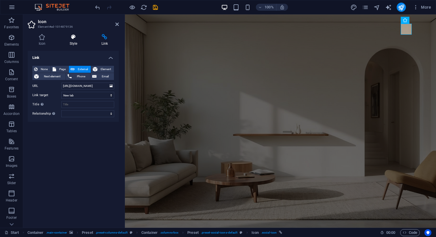
click at [75, 44] on h4 "Style" at bounding box center [75, 40] width 32 height 12
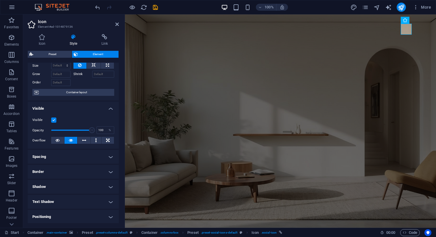
scroll to position [27, 0]
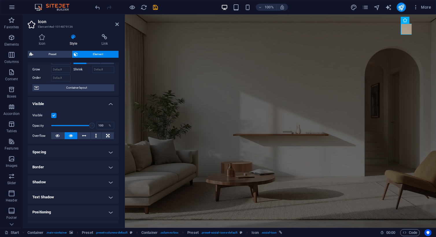
click at [61, 153] on h4 "Spacing" at bounding box center [73, 152] width 91 height 14
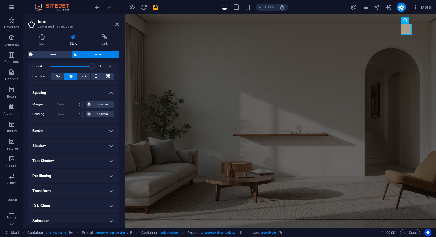
scroll to position [102, 0]
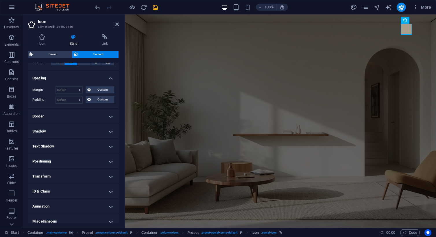
click at [59, 163] on h4 "Positioning" at bounding box center [73, 162] width 91 height 14
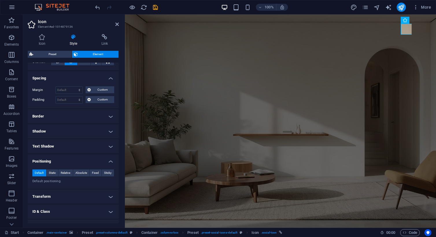
scroll to position [126, 0]
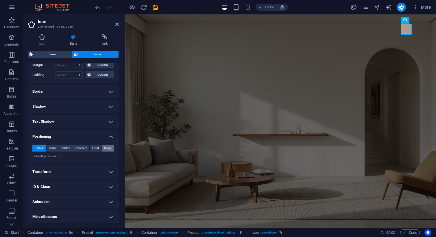
click at [107, 149] on span "Sticky" at bounding box center [108, 148] width 8 height 7
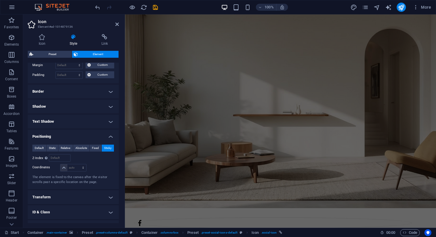
scroll to position [0, 0]
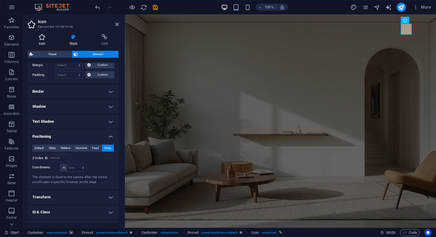
click at [42, 39] on icon at bounding box center [42, 37] width 29 height 6
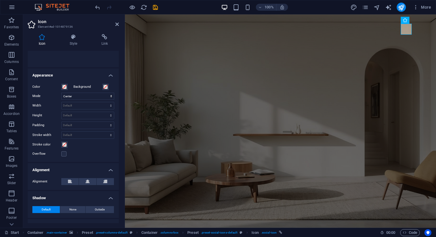
scroll to position [130, 0]
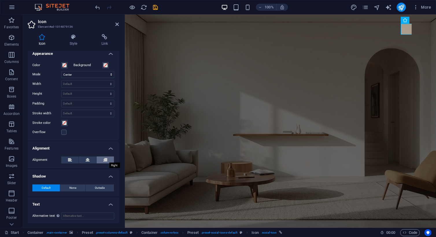
click at [107, 158] on button at bounding box center [105, 160] width 17 height 7
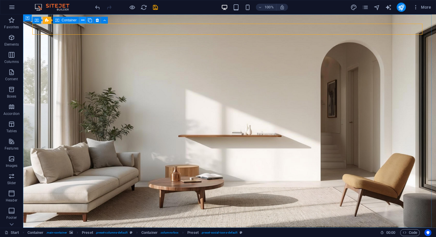
click at [82, 21] on icon at bounding box center [82, 20] width 3 height 6
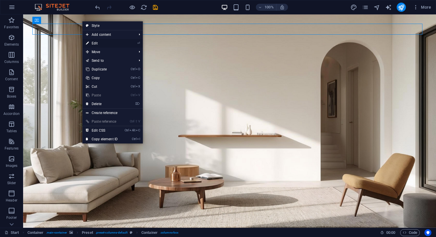
click at [91, 44] on link "⏎ Edit" at bounding box center [101, 43] width 39 height 9
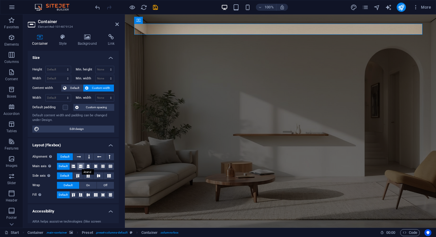
click at [80, 167] on icon at bounding box center [80, 166] width 3 height 7
click at [75, 86] on span "Default" at bounding box center [74, 88] width 13 height 7
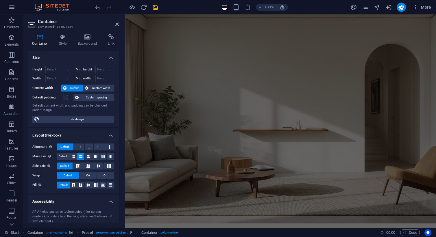
scroll to position [0, 0]
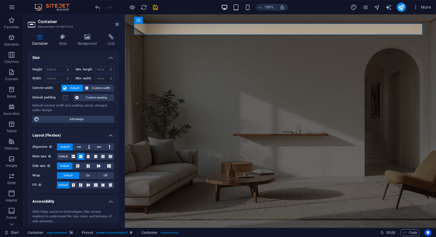
click at [198, 56] on figure at bounding box center [280, 121] width 311 height 214
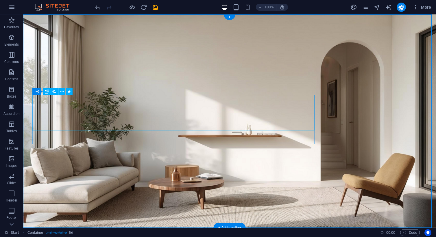
click at [62, 93] on icon at bounding box center [61, 92] width 3 height 6
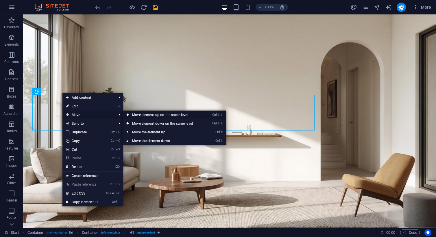
click at [145, 117] on link "Ctrl ⇧ ⬆ Move element up on the same level" at bounding box center [164, 115] width 82 height 9
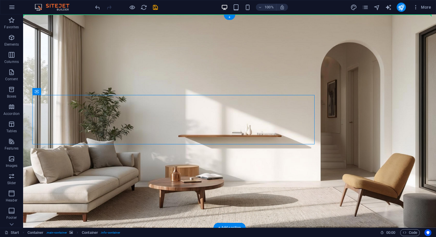
drag, startPoint x: 60, startPoint y: 106, endPoint x: 38, endPoint y: 78, distance: 35.3
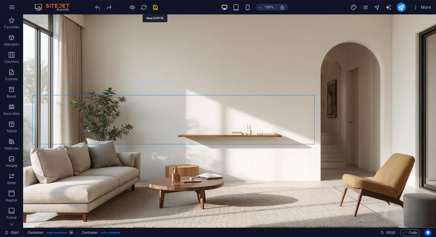
click at [153, 8] on icon "save" at bounding box center [155, 7] width 7 height 7
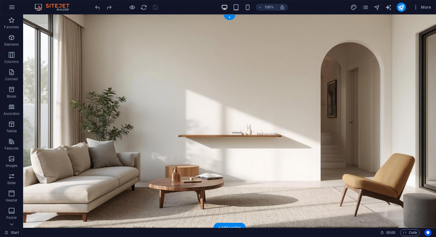
scroll to position [86, 0]
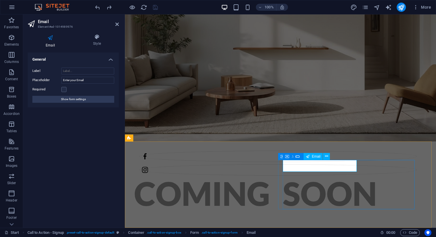
click at [78, 71] on input "Label" at bounding box center [87, 71] width 53 height 7
click at [73, 102] on span "Show form settings" at bounding box center [73, 99] width 25 height 7
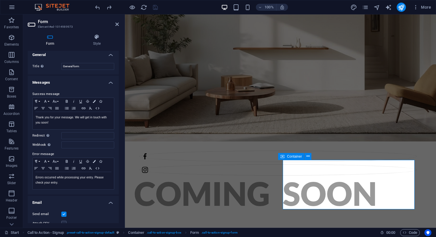
scroll to position [3, 0]
drag, startPoint x: 81, startPoint y: 121, endPoint x: 81, endPoint y: 117, distance: 4.0
click at [81, 117] on p "Thank you for your message. We will get in touch with you soon!" at bounding box center [73, 120] width 75 height 10
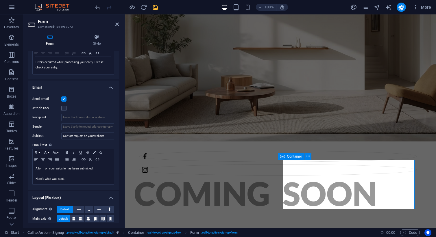
scroll to position [119, 0]
click at [80, 127] on input "Sender" at bounding box center [87, 126] width 53 height 7
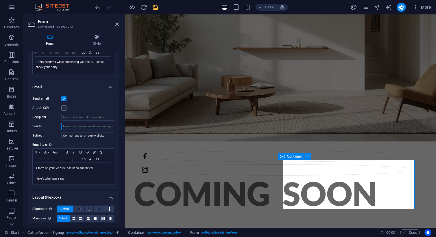
drag, startPoint x: 205, startPoint y: 141, endPoint x: 129, endPoint y: 127, distance: 77.1
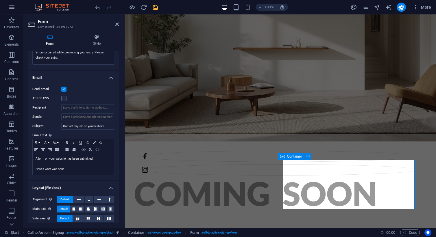
scroll to position [150, 0]
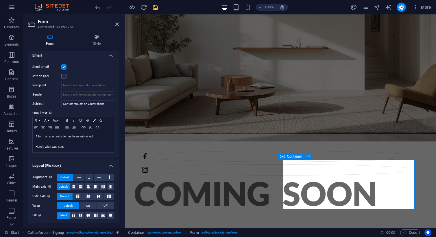
click at [322, 99] on figure at bounding box center [280, 35] width 311 height 214
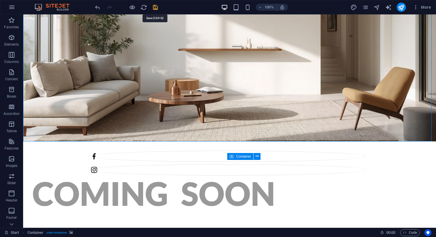
click at [155, 8] on icon "save" at bounding box center [155, 7] width 7 height 7
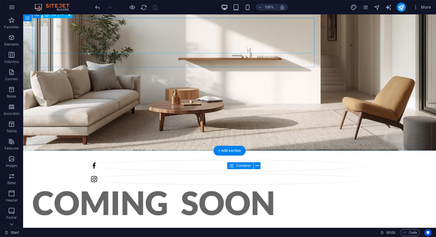
scroll to position [78, 0]
click at [93, 89] on figure at bounding box center [229, 44] width 413 height 214
click at [203, 117] on figure at bounding box center [229, 44] width 413 height 214
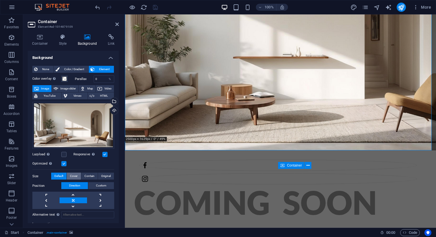
click at [77, 176] on span "Cover" at bounding box center [74, 176] width 8 height 7
click at [90, 177] on span "Contain" at bounding box center [89, 176] width 10 height 7
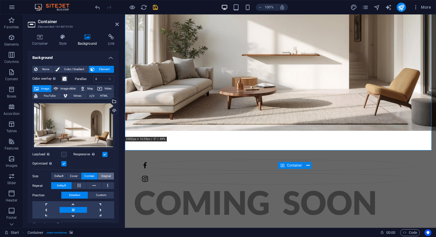
click at [105, 176] on span "Original" at bounding box center [106, 176] width 10 height 7
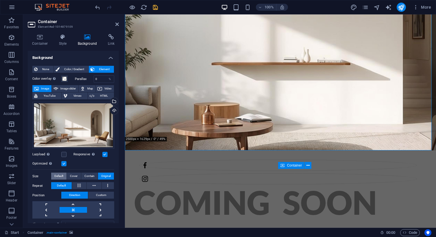
click at [59, 175] on span "Default" at bounding box center [58, 176] width 9 height 7
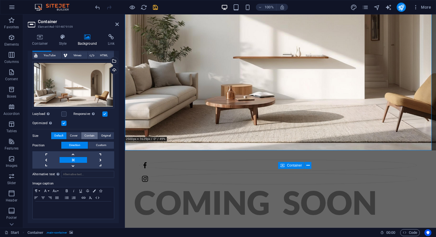
scroll to position [0, 0]
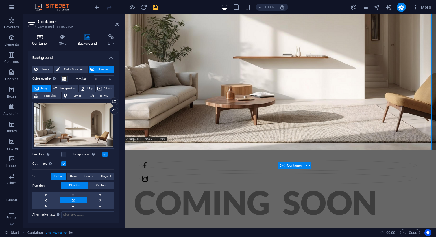
click at [41, 36] on icon at bounding box center [40, 37] width 25 height 6
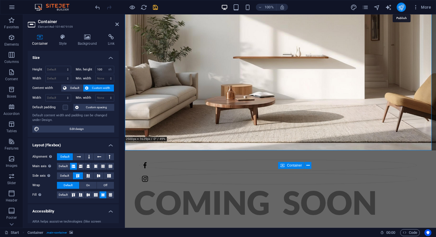
click at [403, 8] on icon "publish" at bounding box center [401, 7] width 7 height 7
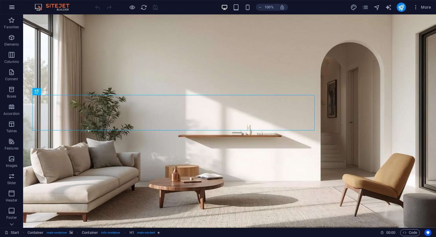
click at [14, 5] on icon "button" at bounding box center [11, 7] width 7 height 7
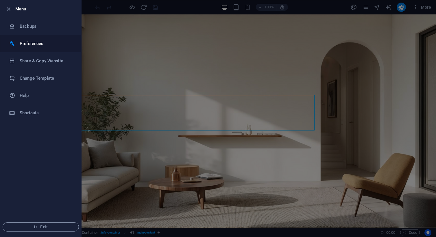
click at [34, 39] on li "Preferences" at bounding box center [40, 43] width 81 height 17
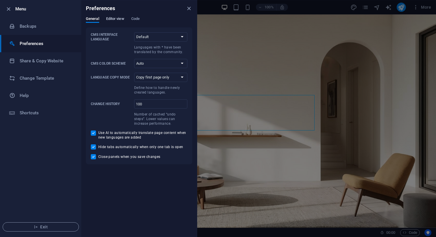
click at [114, 22] on button "Editor view" at bounding box center [115, 19] width 18 height 6
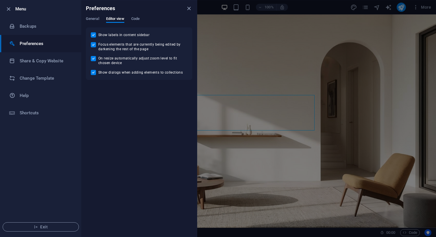
click at [146, 21] on div "General Editor view Code" at bounding box center [139, 21] width 106 height 11
click at [133, 20] on span "Code" at bounding box center [135, 19] width 8 height 8
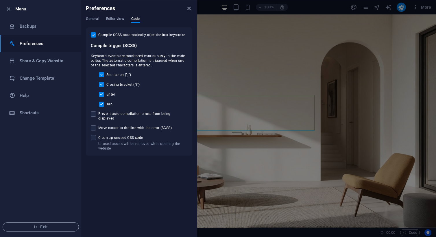
click at [189, 8] on icon "close" at bounding box center [189, 8] width 7 height 7
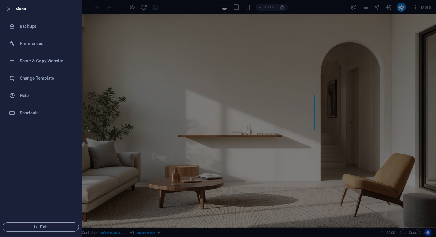
click at [421, 10] on div at bounding box center [218, 118] width 436 height 237
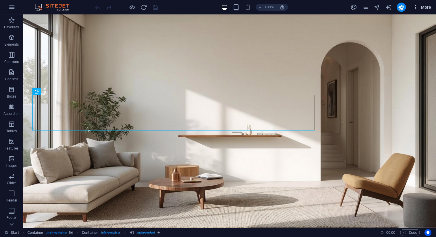
click at [430, 7] on span "More" at bounding box center [422, 7] width 18 height 6
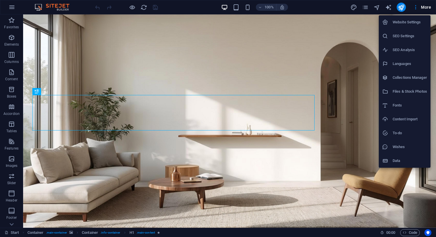
click at [402, 23] on h6 "Website Settings" at bounding box center [410, 22] width 34 height 7
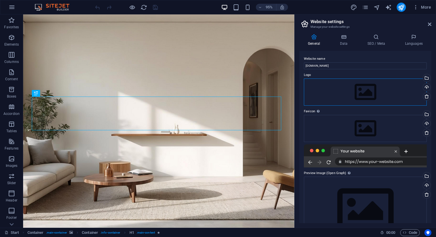
click at [353, 90] on div "Drag files here, click to choose files or select files from Files or our free s…" at bounding box center [365, 92] width 123 height 27
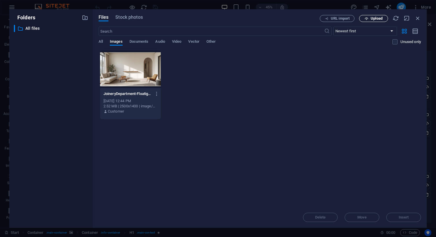
click at [378, 18] on span "Upload" at bounding box center [377, 18] width 12 height 3
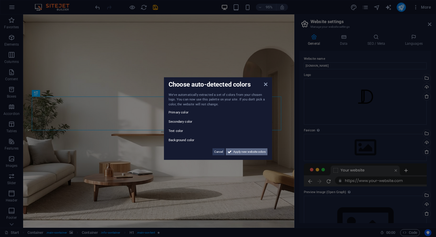
click at [241, 153] on span "Apply new website colors" at bounding box center [249, 152] width 32 height 7
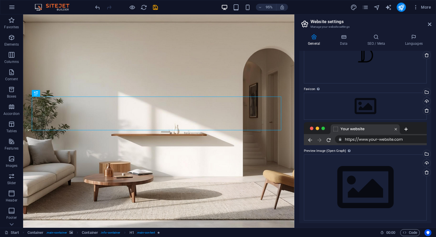
scroll to position [43, 0]
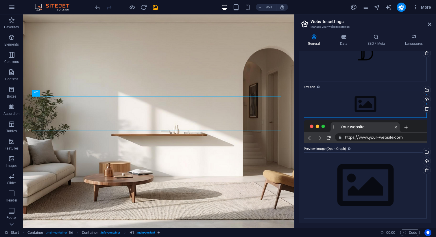
click at [378, 104] on div "Drag files here, click to choose files or select files from Files or our free s…" at bounding box center [365, 104] width 123 height 27
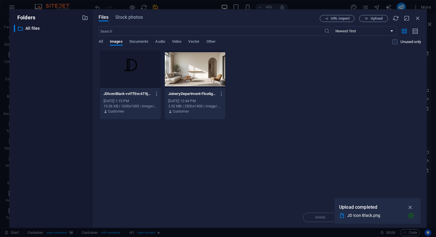
click at [117, 78] on div at bounding box center [130, 70] width 61 height 38
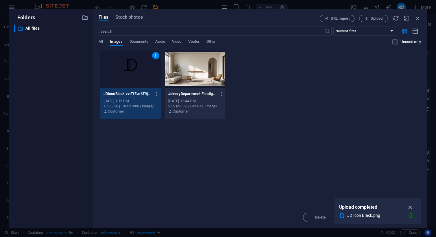
click at [412, 208] on icon "button" at bounding box center [410, 207] width 7 height 6
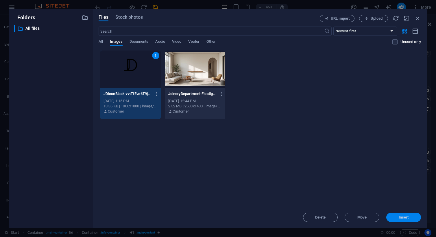
click at [397, 220] on button "Insert" at bounding box center [403, 217] width 35 height 9
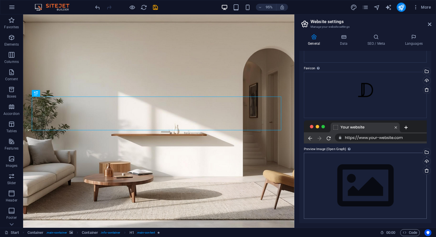
scroll to position [0, 0]
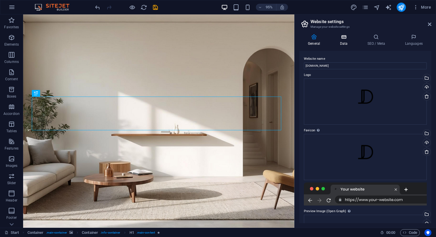
click at [341, 44] on h4 "Data" at bounding box center [344, 40] width 27 height 12
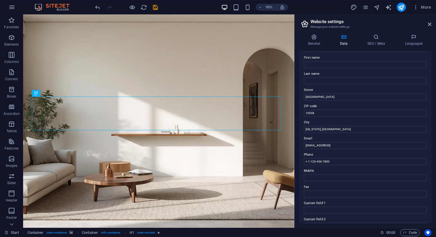
scroll to position [30, 0]
drag, startPoint x: 352, startPoint y: 112, endPoint x: 245, endPoint y: 110, distance: 107.3
drag, startPoint x: 344, startPoint y: 128, endPoint x: 245, endPoint y: 108, distance: 100.2
drag, startPoint x: 356, startPoint y: 145, endPoint x: 218, endPoint y: 133, distance: 138.5
drag, startPoint x: 388, startPoint y: 160, endPoint x: 263, endPoint y: 151, distance: 125.3
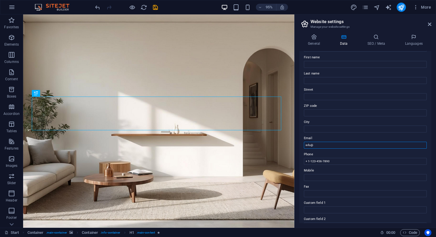
type input "info@joinerydept.com.au"
type input "Kirsten"
drag, startPoint x: 361, startPoint y: 176, endPoint x: 264, endPoint y: 178, distance: 96.4
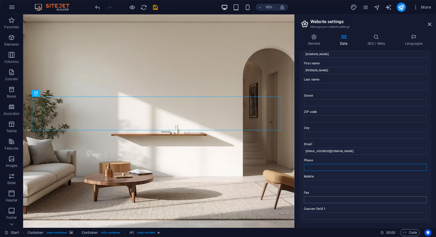
scroll to position [0, 0]
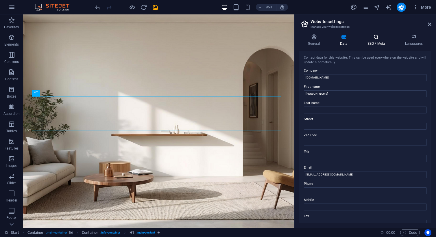
click at [374, 42] on h4 "SEO / Meta" at bounding box center [378, 40] width 38 height 12
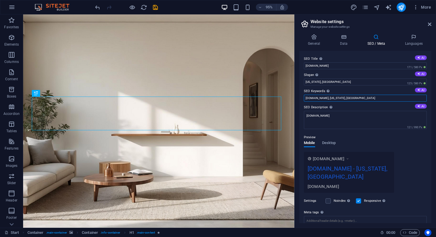
click at [359, 96] on input "joinerydept.com.au, New York, NY" at bounding box center [365, 98] width 123 height 7
type input "j"
drag, startPoint x: 376, startPoint y: 94, endPoint x: 284, endPoint y: 87, distance: 92.5
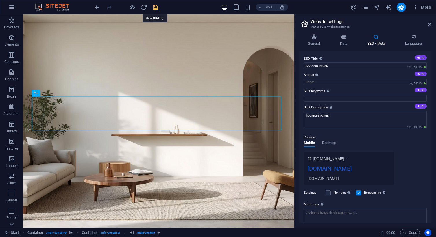
click at [158, 7] on span "save" at bounding box center [155, 7] width 7 height 7
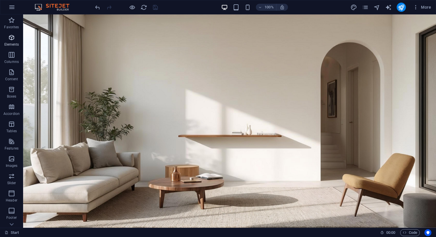
click at [12, 36] on icon "button" at bounding box center [11, 37] width 7 height 7
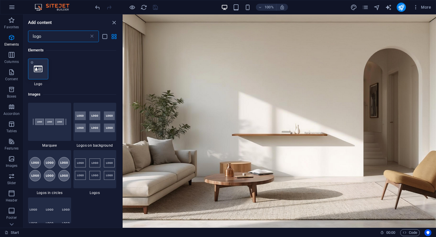
type input "logo"
click at [31, 71] on div at bounding box center [38, 69] width 20 height 21
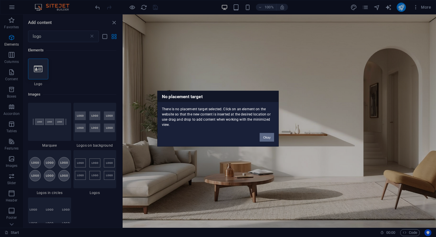
click at [266, 137] on button "Okay" at bounding box center [267, 137] width 14 height 9
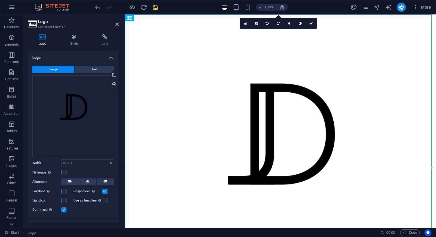
drag, startPoint x: 260, startPoint y: 33, endPoint x: 152, endPoint y: 42, distance: 108.6
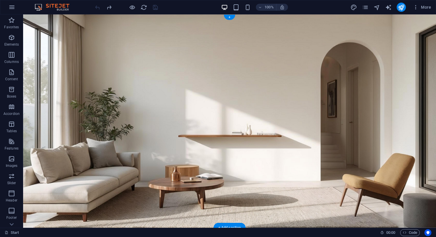
click at [128, 154] on figure at bounding box center [229, 121] width 413 height 214
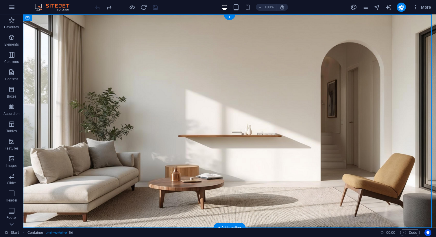
click at [125, 86] on figure at bounding box center [229, 121] width 413 height 214
click at [54, 18] on icon at bounding box center [52, 18] width 3 height 6
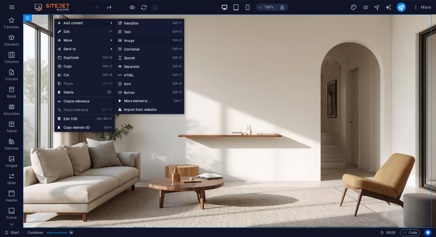
click at [142, 42] on link "Ctrl 3 Image" at bounding box center [139, 40] width 48 height 9
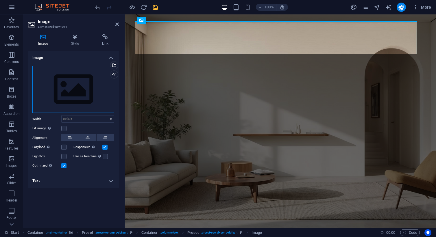
click at [71, 86] on div "Drag files here, click to choose files or select files from Files or our free s…" at bounding box center [73, 89] width 82 height 47
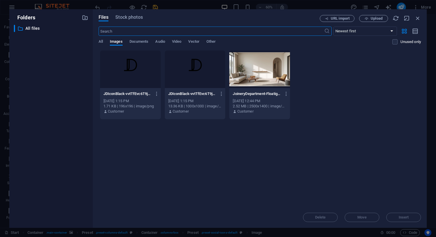
click at [178, 67] on div at bounding box center [195, 70] width 61 height 38
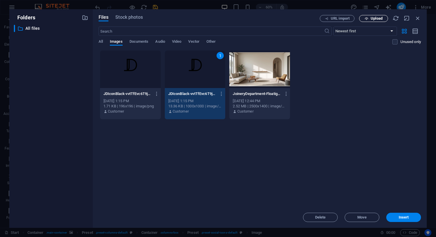
click at [373, 18] on span "Upload" at bounding box center [377, 18] width 12 height 3
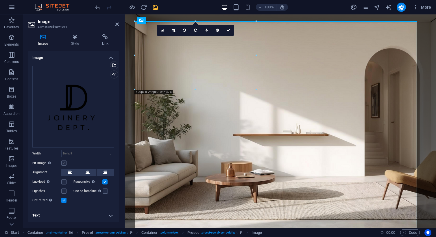
click at [63, 165] on label at bounding box center [63, 163] width 5 height 5
click at [0, 0] on input "Fit image Automatically fit image to a fixed width and height" at bounding box center [0, 0] width 0 height 0
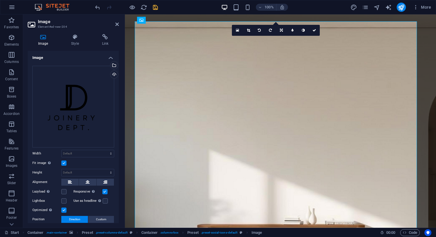
click at [63, 165] on div "Fit image Automatically fit image to a fixed width and height" at bounding box center [73, 163] width 82 height 7
click at [64, 163] on label at bounding box center [63, 163] width 5 height 5
click at [0, 0] on input "Fit image Automatically fit image to a fixed width and height" at bounding box center [0, 0] width 0 height 0
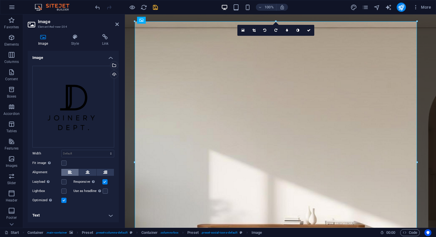
click at [78, 175] on button at bounding box center [69, 172] width 17 height 7
click at [75, 49] on div "Image Style Link Image Drag files here, click to choose files or select files f…" at bounding box center [73, 128] width 91 height 189
click at [75, 44] on h4 "Style" at bounding box center [76, 40] width 31 height 12
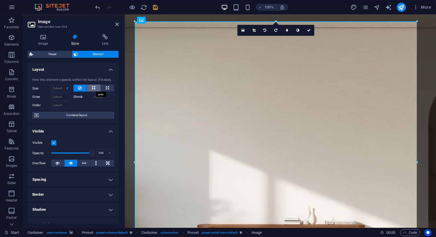
click at [89, 90] on button at bounding box center [94, 88] width 14 height 7
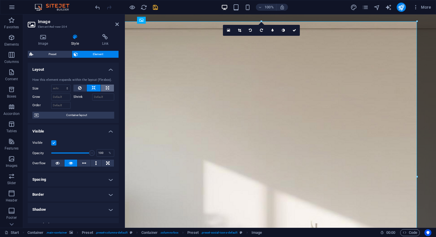
click at [106, 89] on icon at bounding box center [107, 88] width 3 height 7
type input "100"
select select "%"
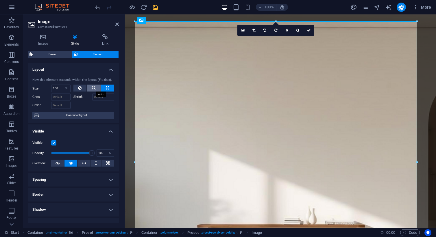
click at [95, 89] on button at bounding box center [94, 88] width 14 height 7
select select "DISABLED_OPTION_VALUE"
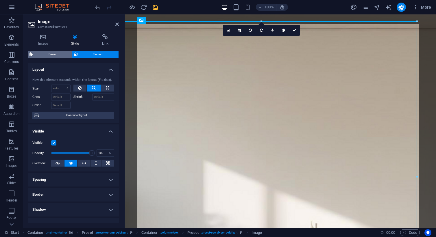
click at [58, 54] on span "Preset" at bounding box center [52, 54] width 35 height 7
select select "px"
select select "rem"
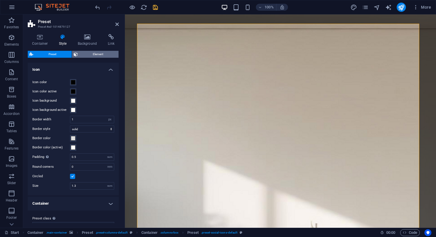
click at [95, 57] on span "Element" at bounding box center [99, 54] width 38 height 7
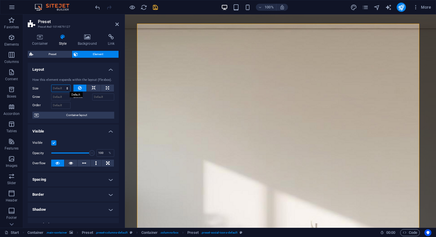
click at [53, 87] on select "Default auto px % 1/1 1/2 1/3 1/4 1/5 1/6 1/7 1/8 1/9 1/10" at bounding box center [60, 88] width 19 height 7
select select "1/1"
click at [61, 85] on select "Default auto px % 1/1 1/2 1/3 1/4 1/5 1/6 1/7 1/8 1/9 1/10" at bounding box center [60, 88] width 19 height 7
type input "100"
select select "%"
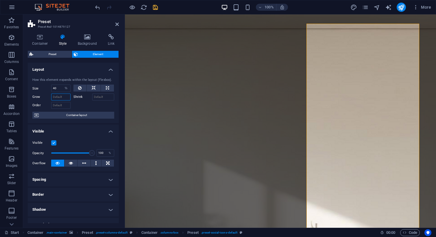
click at [61, 99] on input "Grow" at bounding box center [60, 97] width 19 height 7
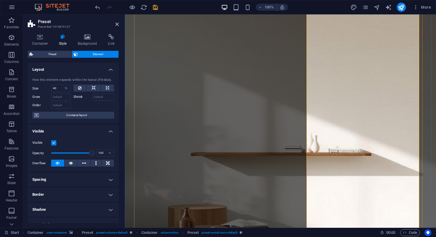
scroll to position [95, 0]
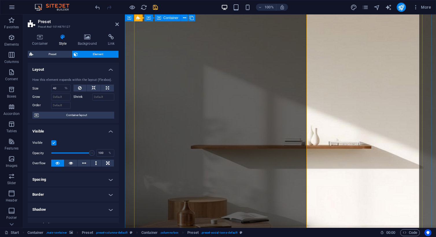
type input "100"
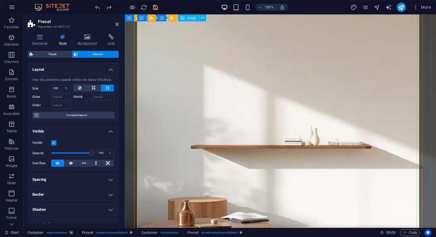
select select "DISABLED_OPTION_VALUE"
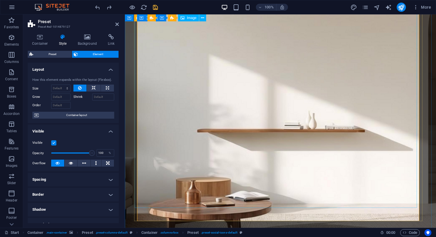
click at [204, 20] on button at bounding box center [202, 17] width 7 height 7
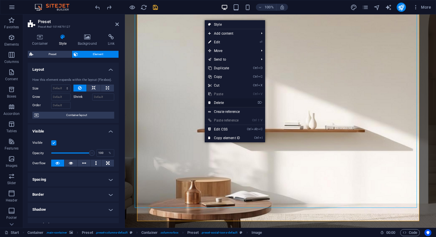
click at [220, 104] on link "⌦ Delete" at bounding box center [224, 103] width 39 height 9
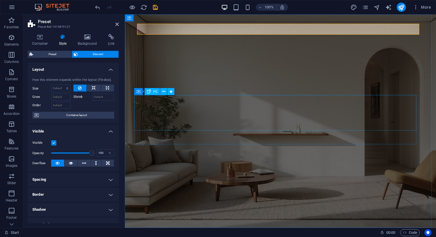
scroll to position [0, 0]
click at [233, 60] on figure at bounding box center [280, 121] width 311 height 214
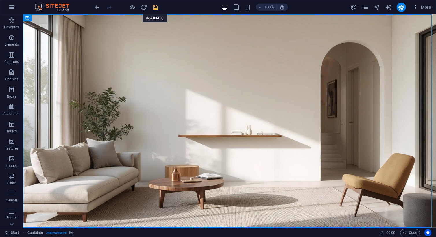
click at [155, 8] on icon "save" at bounding box center [155, 7] width 7 height 7
